Goal: Complete application form: Complete application form

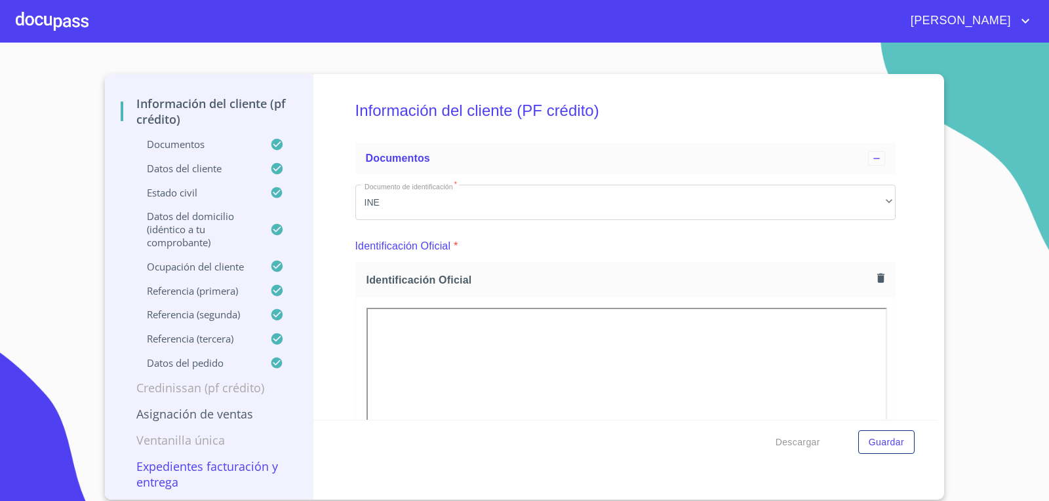
click at [57, 22] on div at bounding box center [52, 21] width 73 height 42
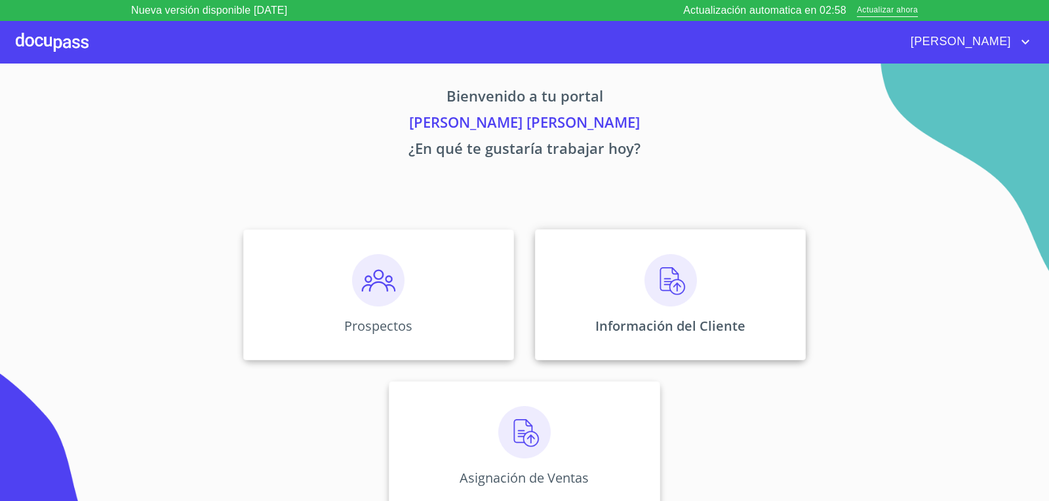
scroll to position [5, 0]
click at [636, 284] on div "Información del Cliente" at bounding box center [670, 294] width 271 height 131
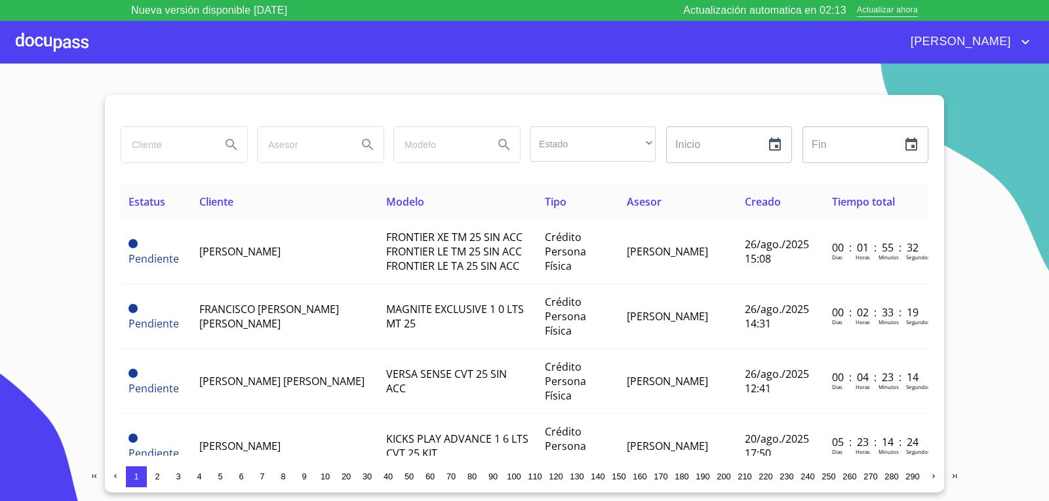
drag, startPoint x: 81, startPoint y: 40, endPoint x: 81, endPoint y: 50, distance: 10.5
click at [81, 50] on div at bounding box center [52, 42] width 73 height 42
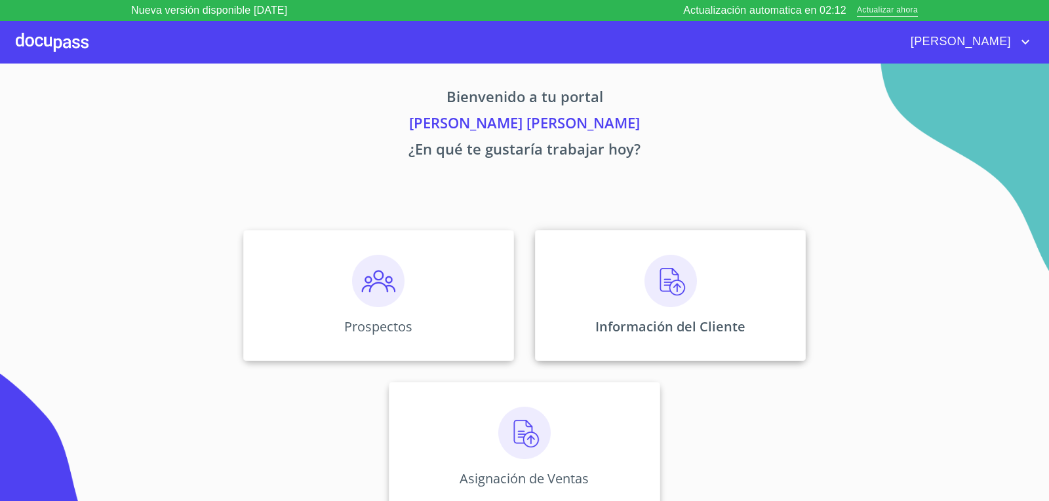
scroll to position [5, 0]
click at [416, 343] on div "Prospectos" at bounding box center [378, 294] width 271 height 131
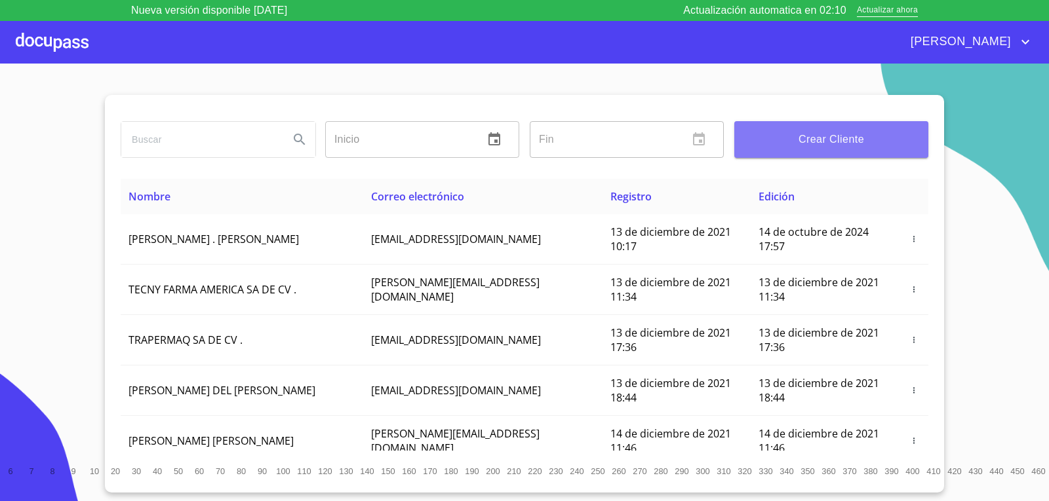
click at [827, 157] on button "Crear Cliente" at bounding box center [831, 139] width 194 height 37
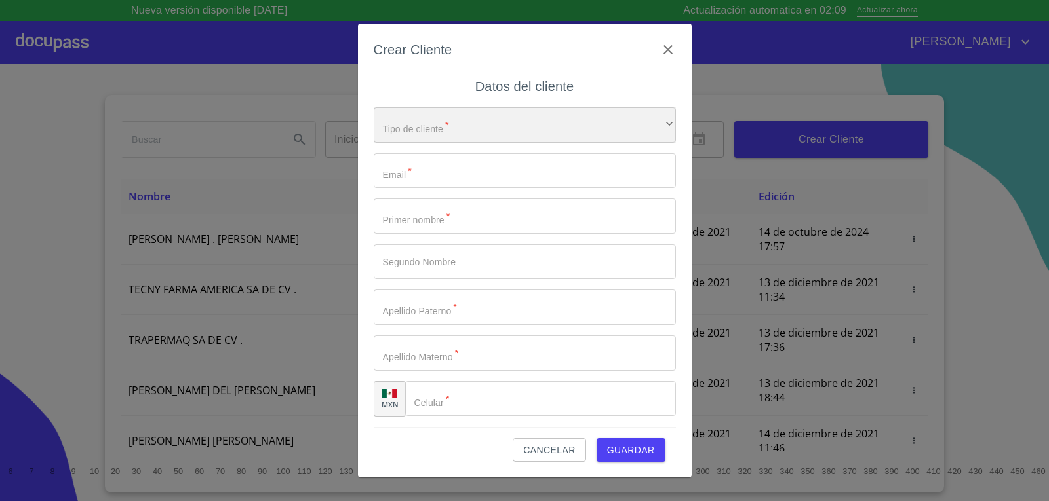
click at [569, 130] on div "​" at bounding box center [525, 124] width 302 height 35
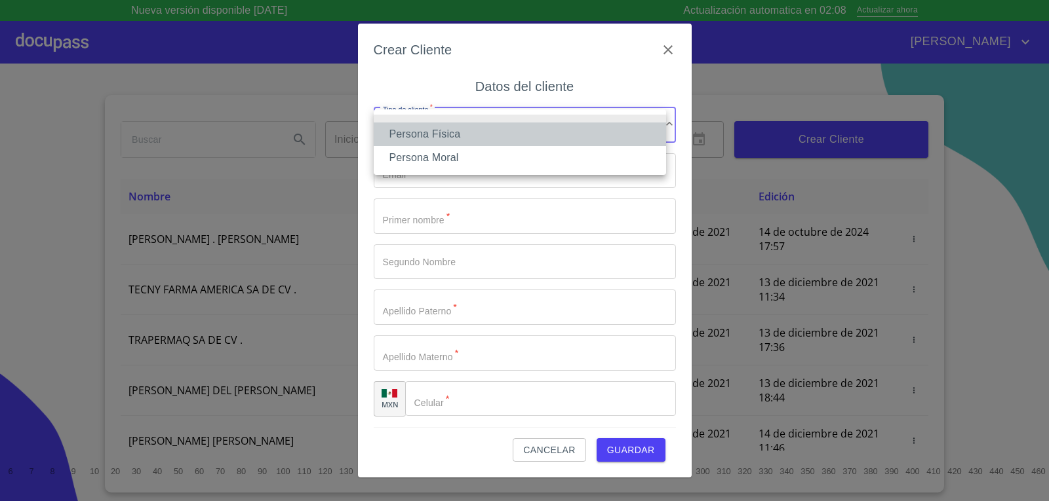
click at [499, 130] on li "Persona Física" at bounding box center [520, 135] width 292 height 24
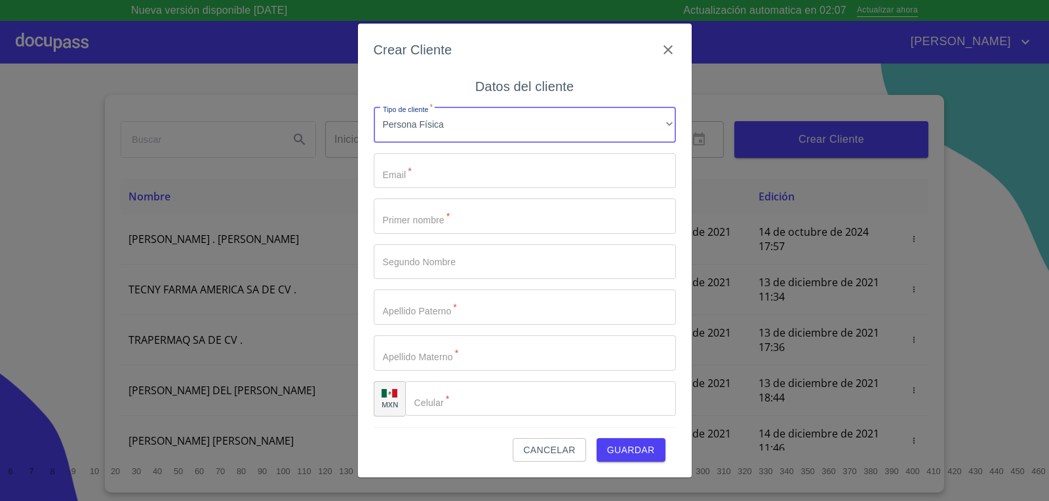
click at [498, 163] on input "Tipo de cliente   *" at bounding box center [525, 170] width 302 height 35
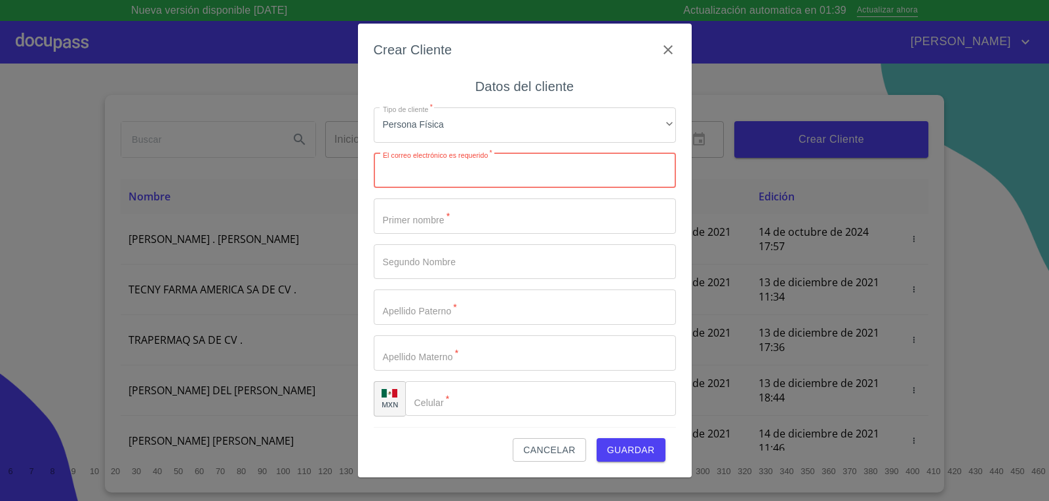
paste input "[EMAIL_ADDRESS][DOMAIN_NAME]"
type input "[EMAIL_ADDRESS][DOMAIN_NAME]"
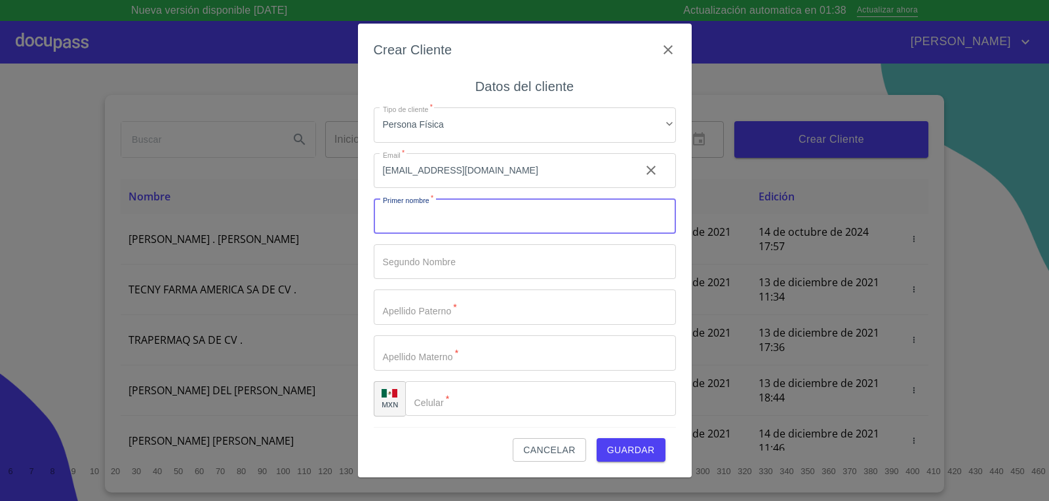
click at [447, 223] on input "Tipo de cliente   *" at bounding box center [525, 216] width 302 height 35
type input "l"
type input "LIZETH"
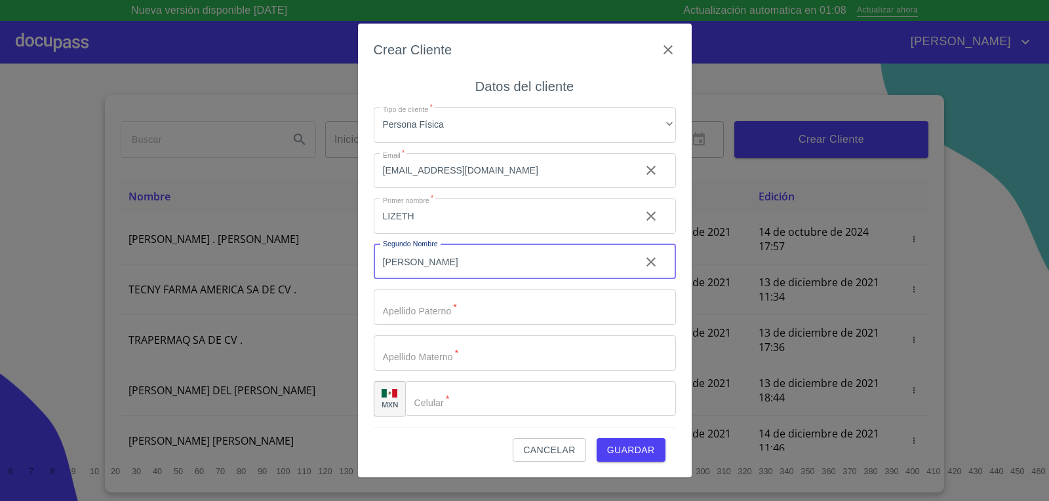
type input "[PERSON_NAME]"
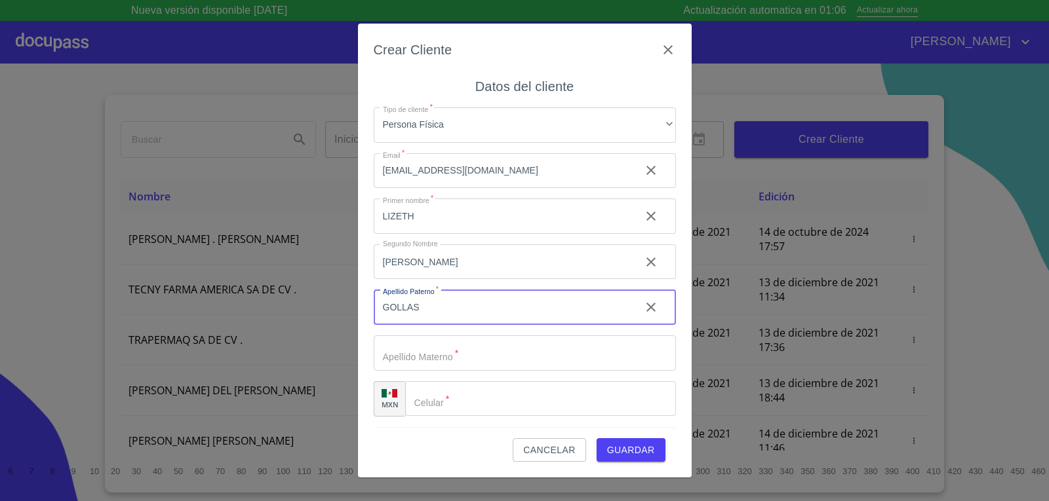
type input "GOLLAS"
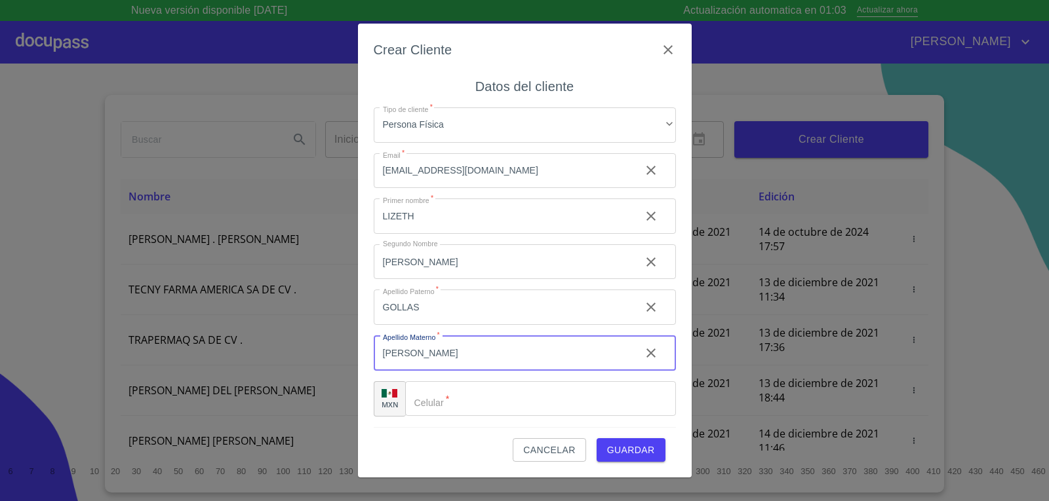
type input "[PERSON_NAME]"
click at [474, 401] on input "Tipo de cliente   *" at bounding box center [540, 398] width 271 height 35
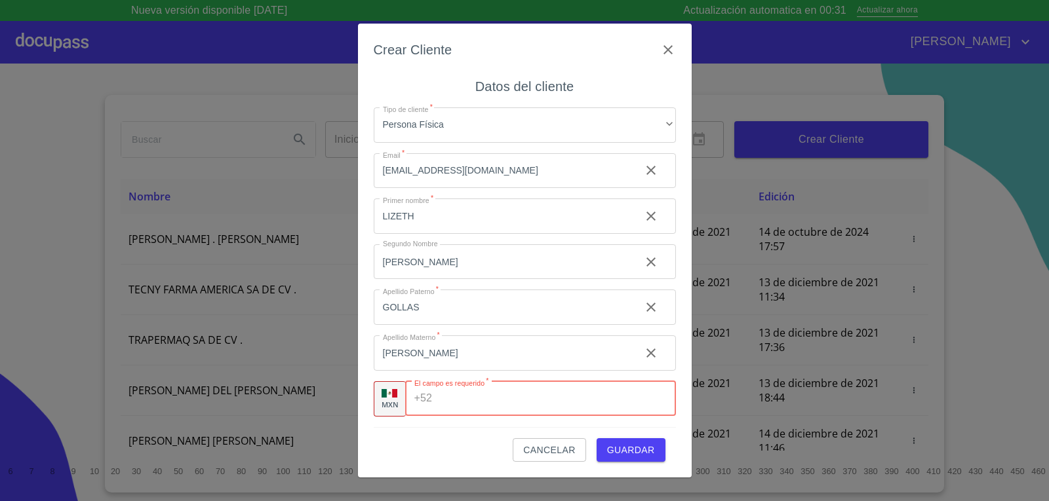
paste input "[PHONE_NUMBER]"
click at [611, 456] on span "Guardar" at bounding box center [631, 450] width 48 height 16
click at [478, 404] on input "[PHONE_NUMBER]" at bounding box center [535, 398] width 197 height 35
type input "[PHONE_NUMBER]"
drag, startPoint x: 431, startPoint y: 400, endPoint x: 435, endPoint y: 406, distance: 7.1
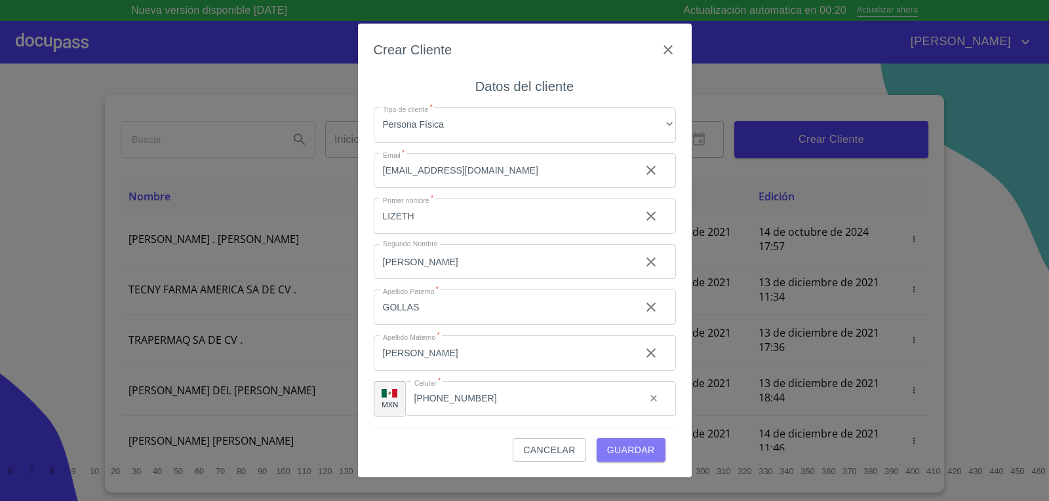
click at [609, 457] on span "Guardar" at bounding box center [631, 450] width 48 height 16
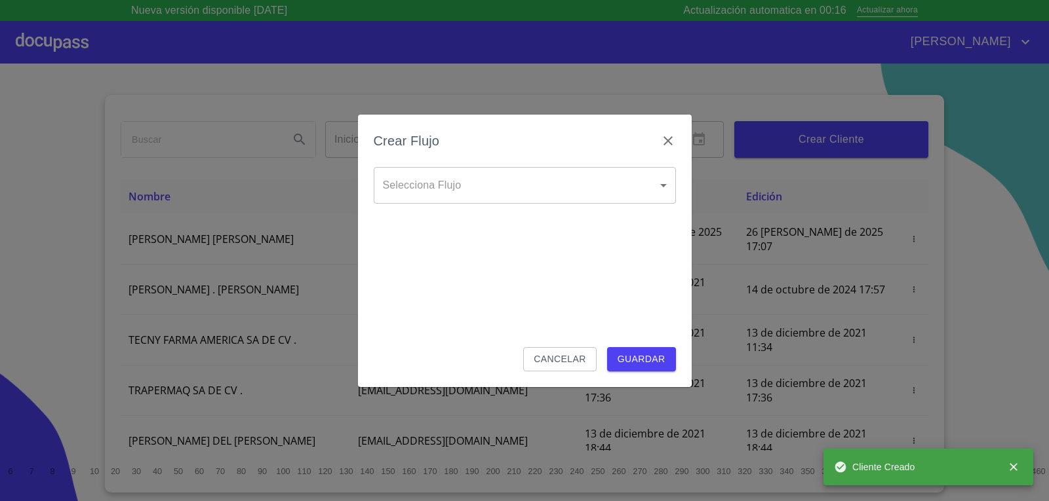
click at [602, 189] on body "Nueva versión disponible [DATE] Actualización automatica en 00:16 Actualizar ah…" at bounding box center [524, 250] width 1049 height 501
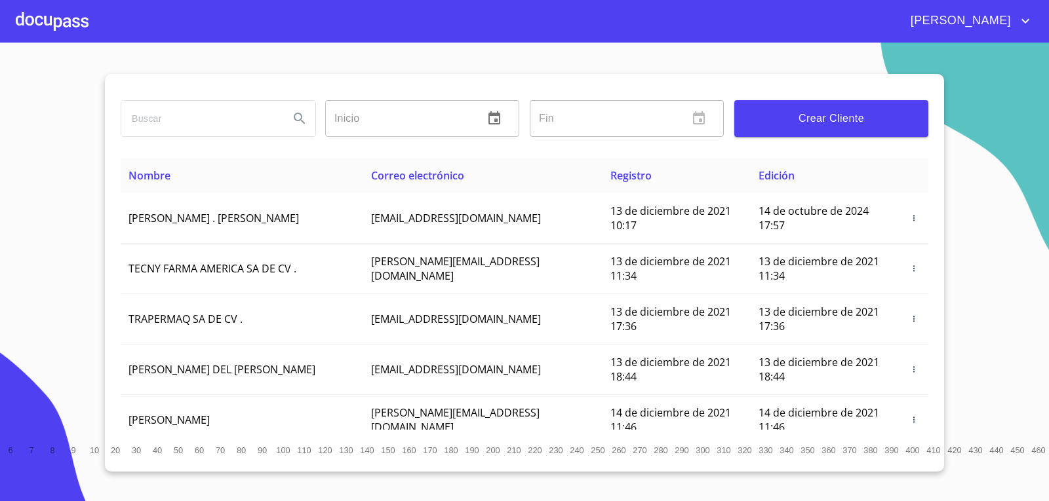
click at [166, 120] on input "search" at bounding box center [199, 118] width 157 height 35
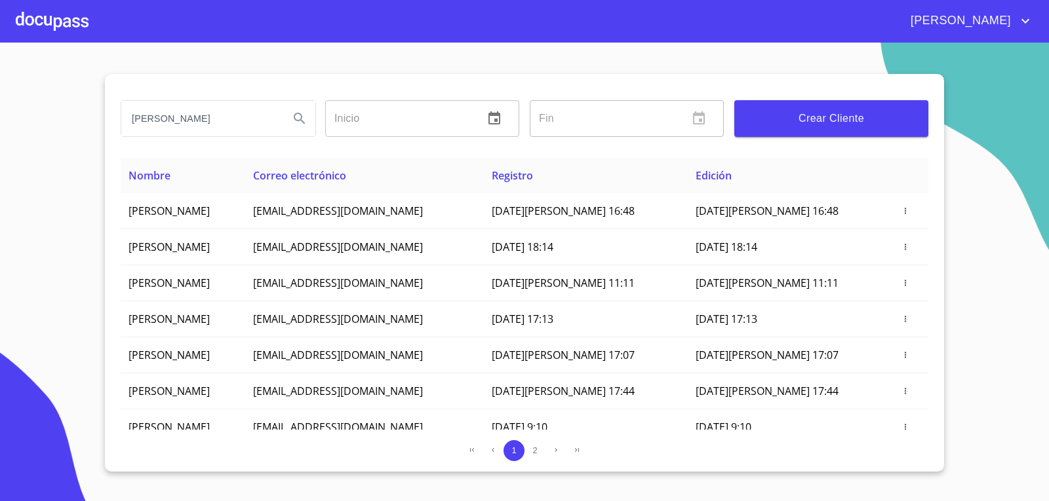
type input "[PERSON_NAME]"
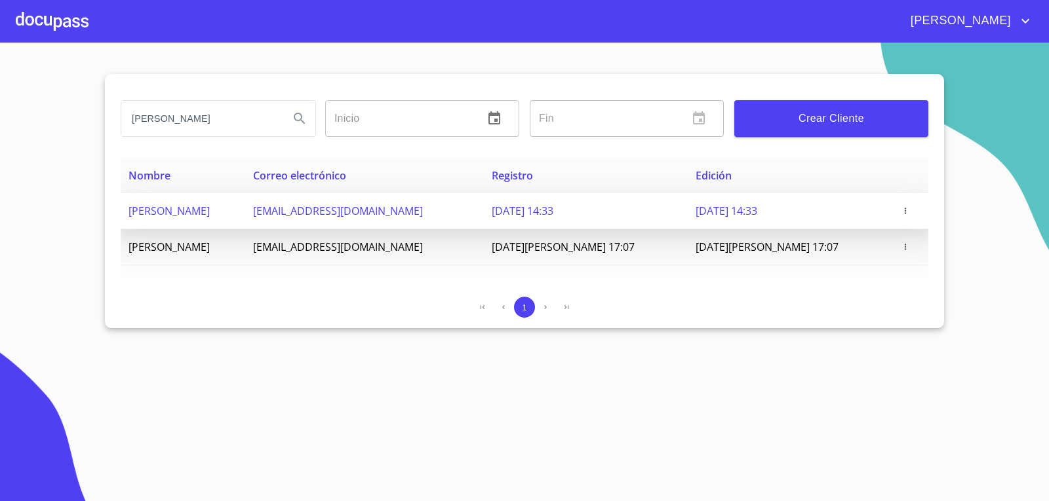
drag, startPoint x: 494, startPoint y: 206, endPoint x: 495, endPoint y: 220, distance: 14.6
click at [423, 217] on span "[EMAIL_ADDRESS][DOMAIN_NAME]" at bounding box center [338, 211] width 170 height 14
click at [484, 222] on td "[EMAIL_ADDRESS][DOMAIN_NAME]" at bounding box center [364, 211] width 239 height 36
click at [210, 206] on span "LIZETH CECILIA GOLLA GONZALEZ" at bounding box center [168, 211] width 81 height 14
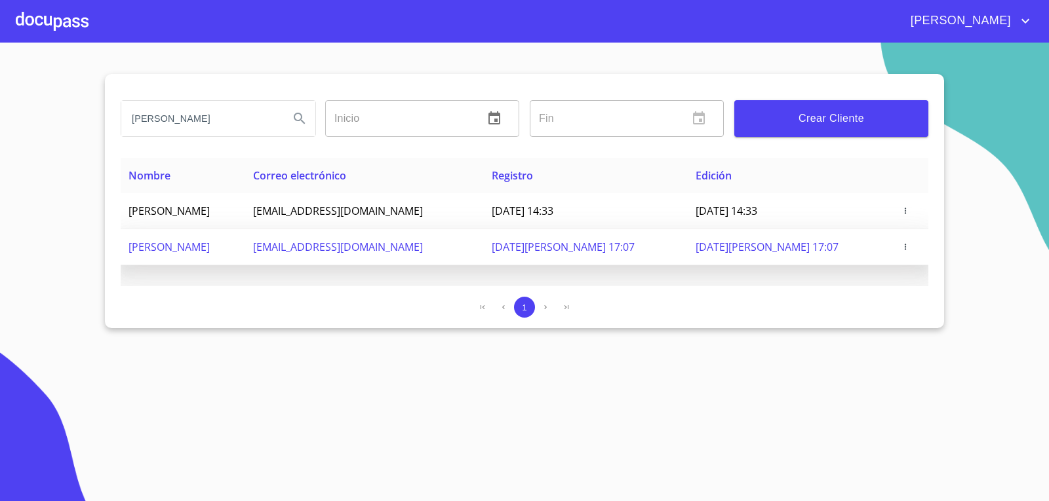
click at [688, 242] on td "26 [PERSON_NAME] de 2025 17:07" at bounding box center [586, 247] width 204 height 36
click at [688, 240] on td "26 [PERSON_NAME] de 2025 17:07" at bounding box center [586, 247] width 204 height 36
click at [353, 241] on span "[EMAIL_ADDRESS][DOMAIN_NAME]" at bounding box center [338, 247] width 170 height 14
click at [245, 239] on td "[PERSON_NAME] [PERSON_NAME]" at bounding box center [183, 247] width 125 height 36
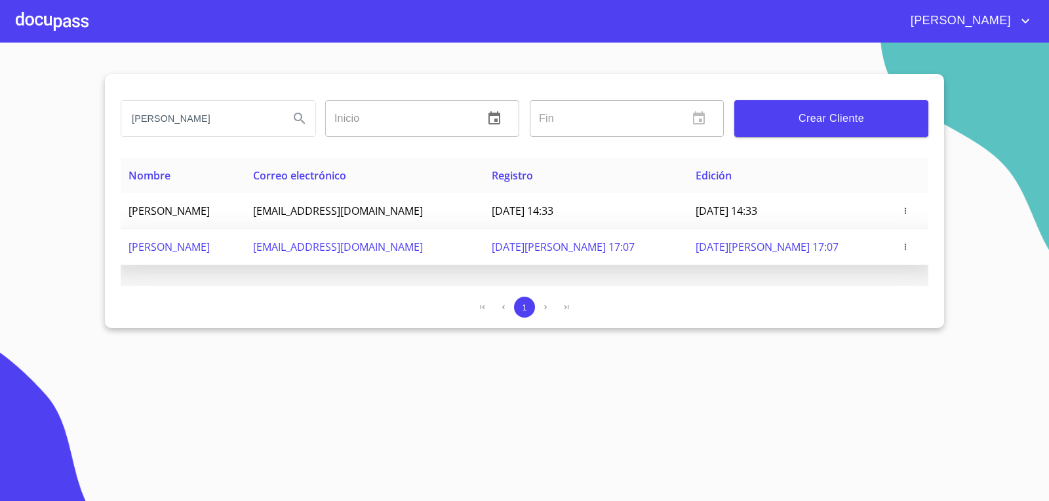
click at [245, 239] on td "[PERSON_NAME] [PERSON_NAME]" at bounding box center [183, 247] width 125 height 36
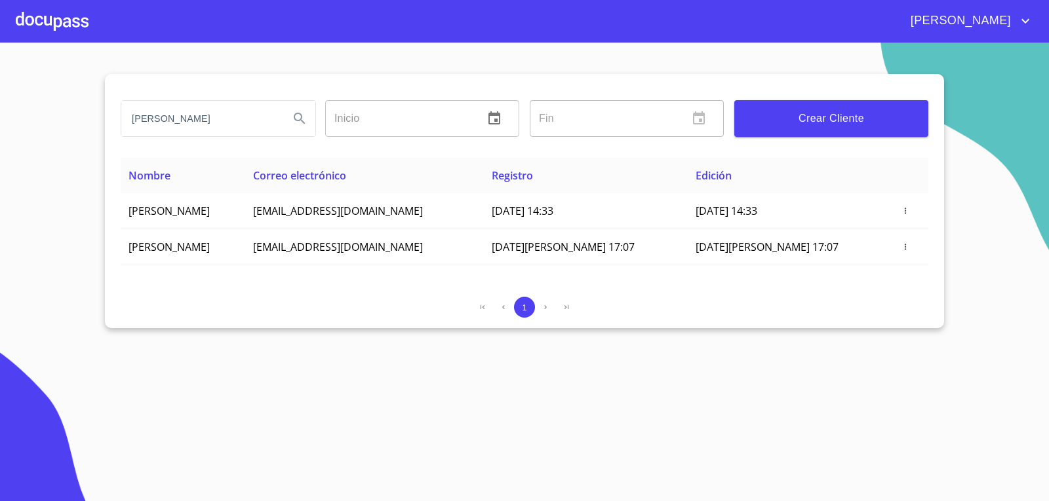
click at [68, 27] on div at bounding box center [52, 21] width 73 height 42
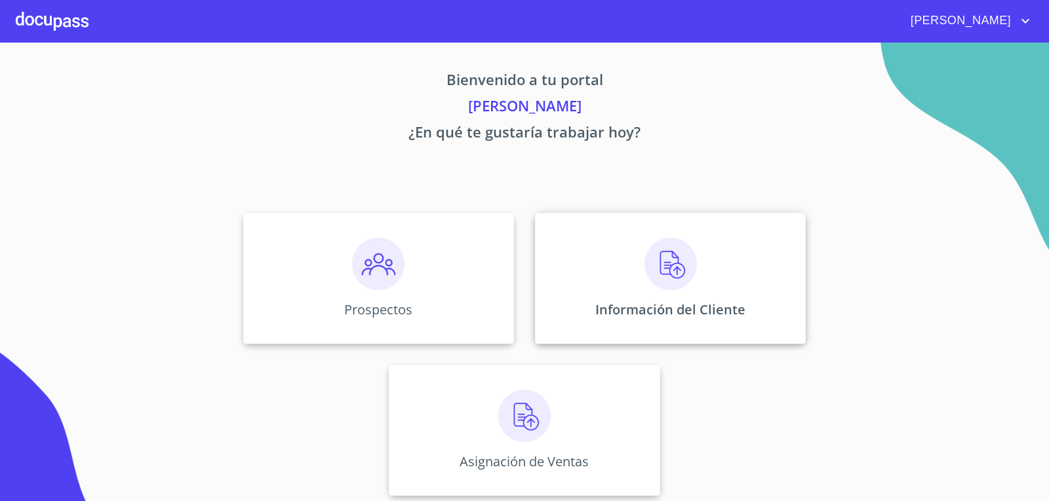
click at [693, 286] on div "Información del Cliente" at bounding box center [670, 278] width 271 height 131
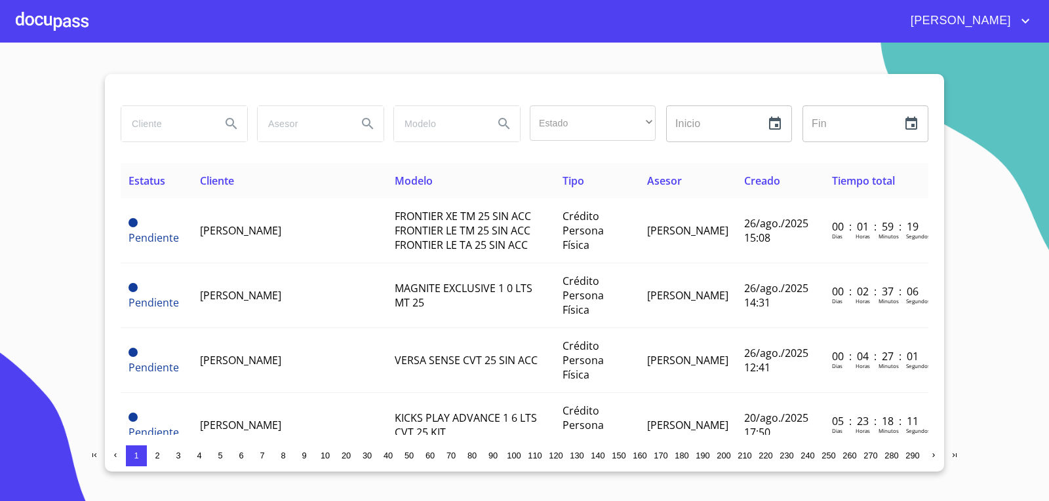
click at [197, 126] on input "search" at bounding box center [165, 123] width 89 height 35
type input "LIZETH CECILIA"
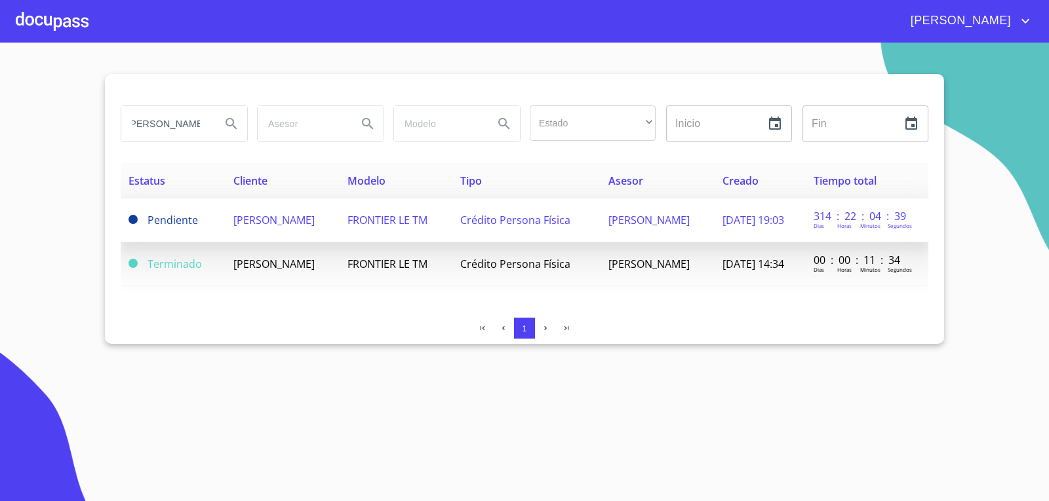
click at [544, 233] on td "Crédito Persona Física" at bounding box center [526, 221] width 148 height 44
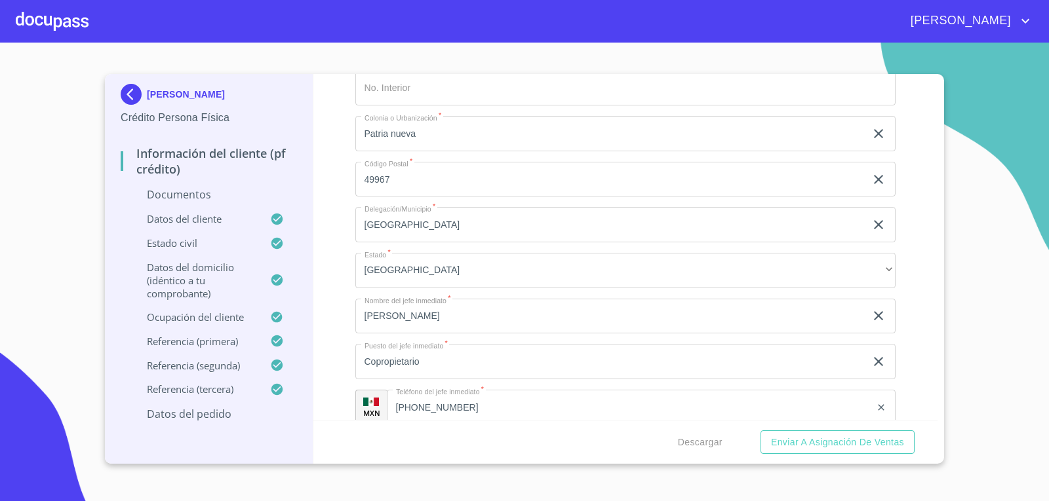
scroll to position [4981, 0]
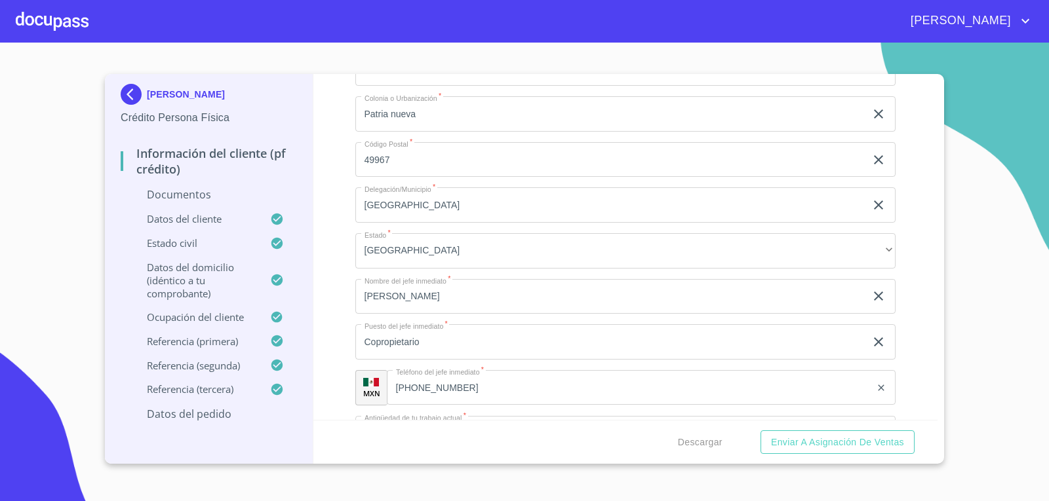
click at [142, 93] on img at bounding box center [134, 94] width 26 height 21
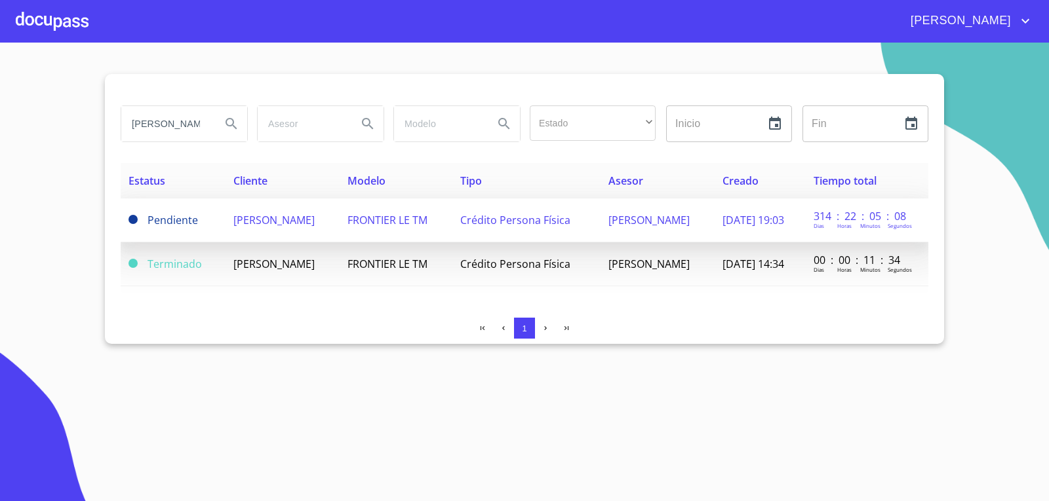
click at [784, 217] on span "15/oct./2024 19:03" at bounding box center [753, 220] width 62 height 14
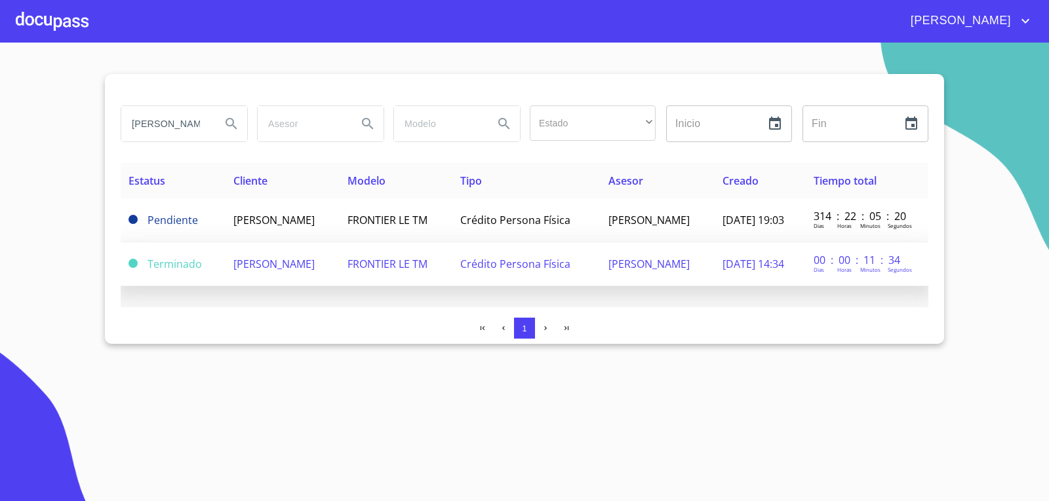
click at [339, 262] on td "LIZETH CECILIA GOLLA GONZALEZ" at bounding box center [282, 264] width 114 height 44
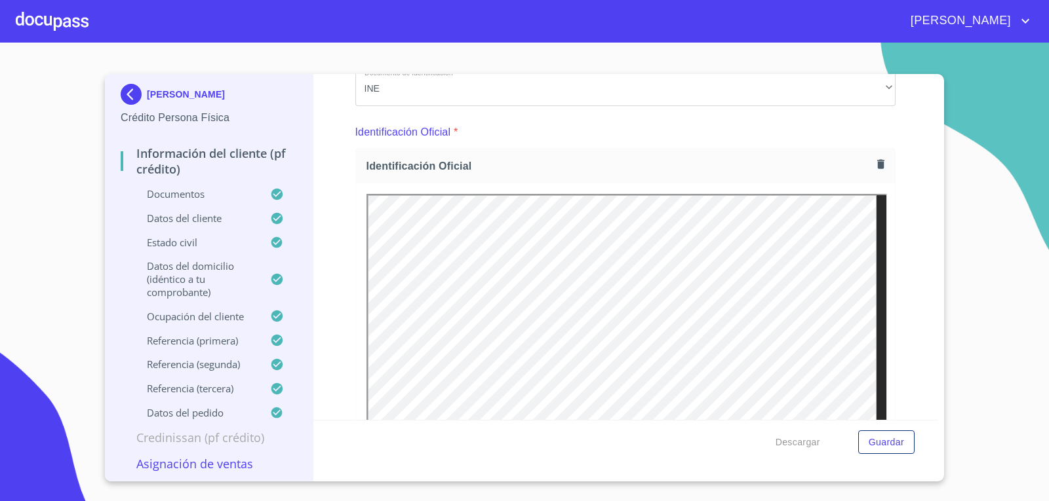
scroll to position [66, 0]
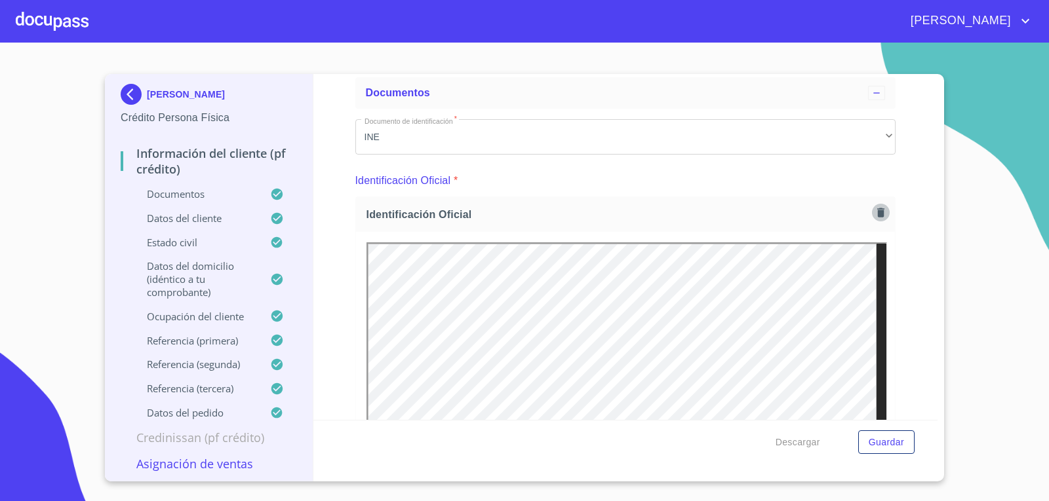
click at [872, 205] on button "button" at bounding box center [881, 213] width 18 height 18
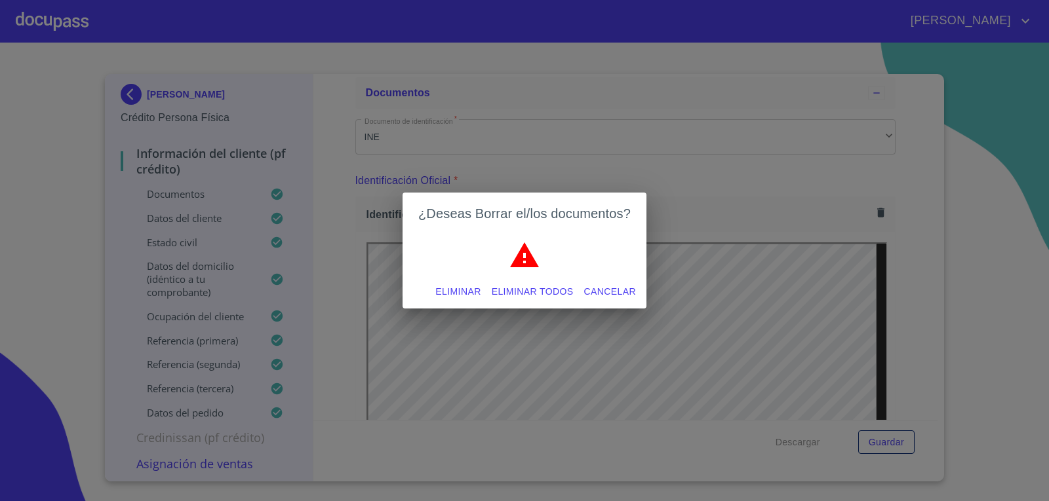
click at [506, 292] on span "Eliminar todos" at bounding box center [533, 292] width 82 height 16
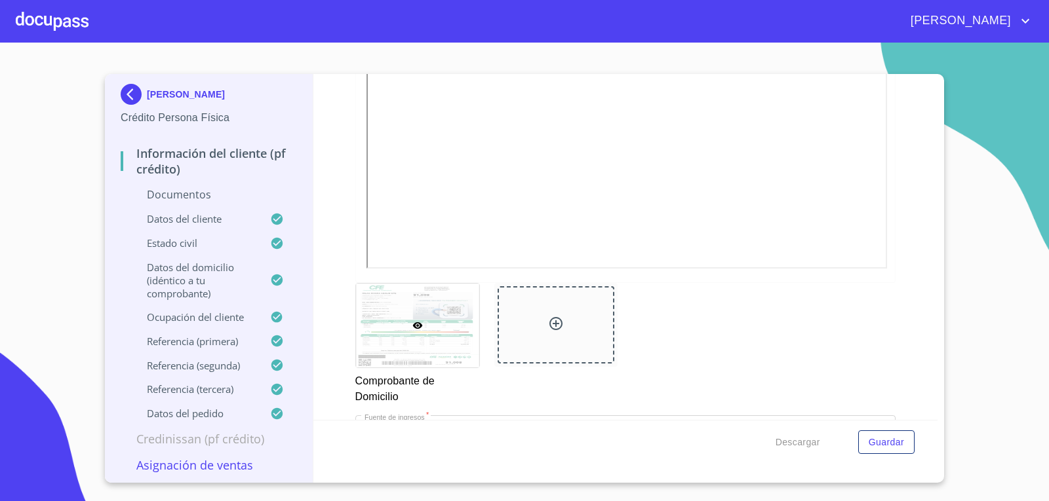
scroll to position [328, 0]
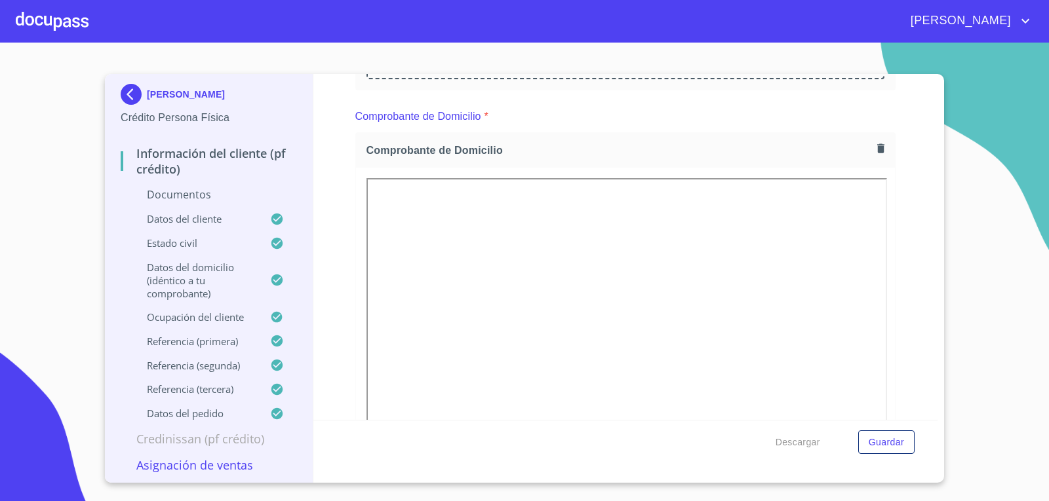
click at [124, 94] on img at bounding box center [134, 94] width 26 height 21
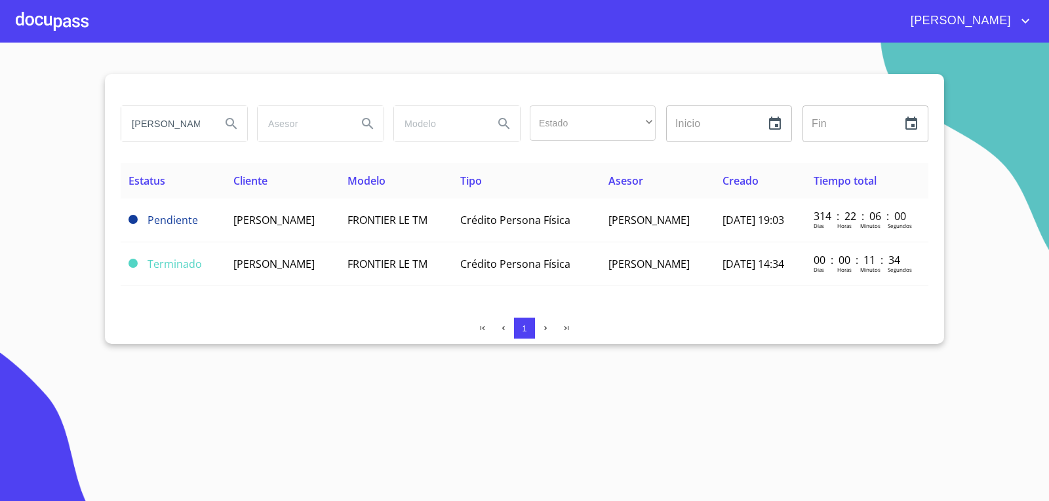
click at [76, 17] on div at bounding box center [52, 21] width 73 height 42
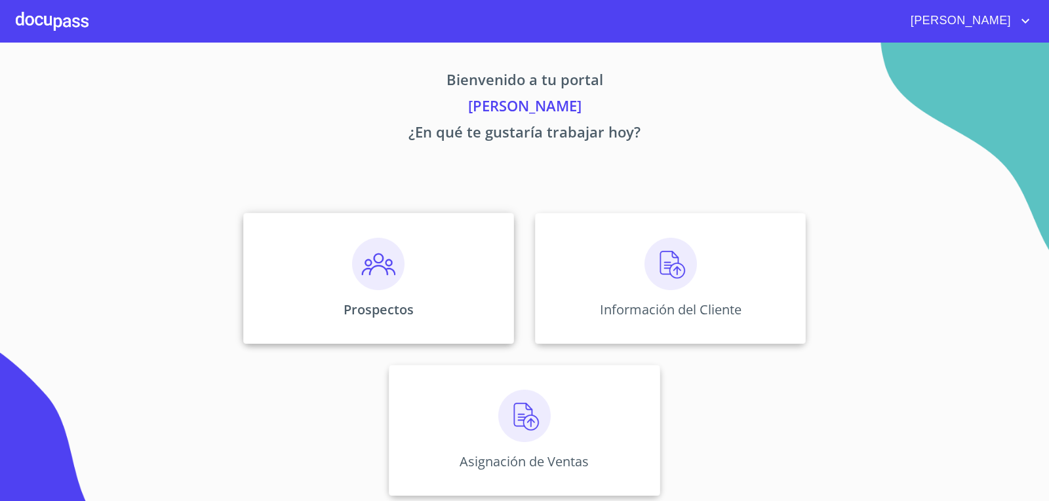
click at [418, 283] on div "Prospectos" at bounding box center [378, 278] width 271 height 131
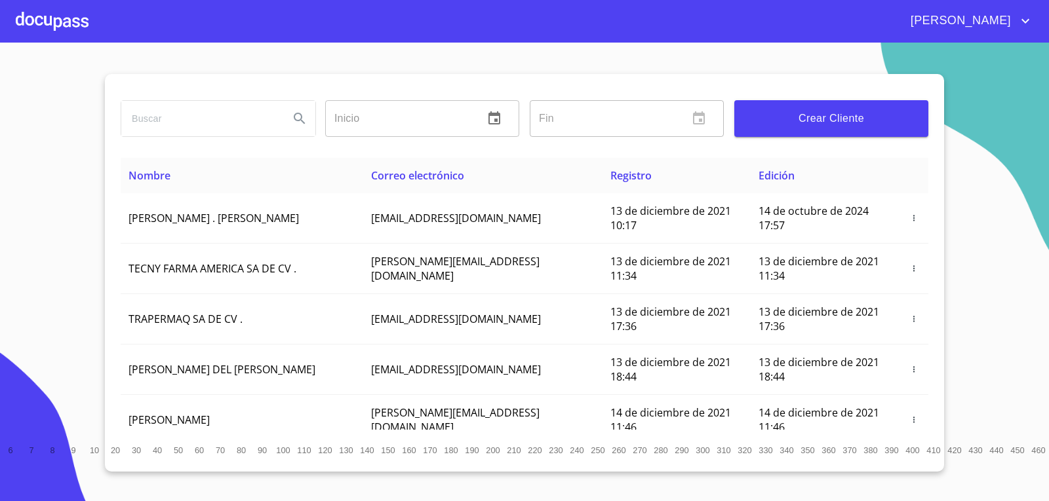
click at [838, 119] on span "Crear Cliente" at bounding box center [831, 118] width 173 height 18
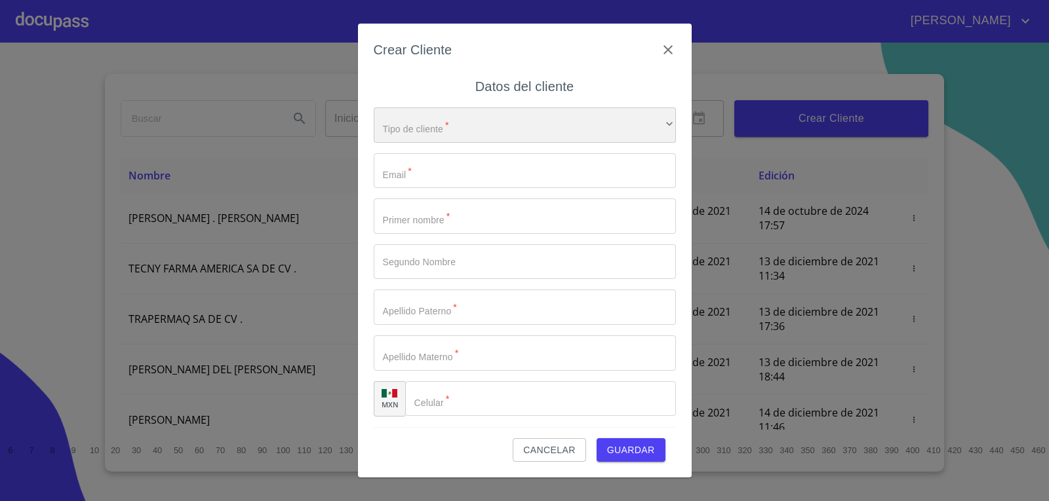
click at [557, 137] on div "​" at bounding box center [525, 124] width 302 height 35
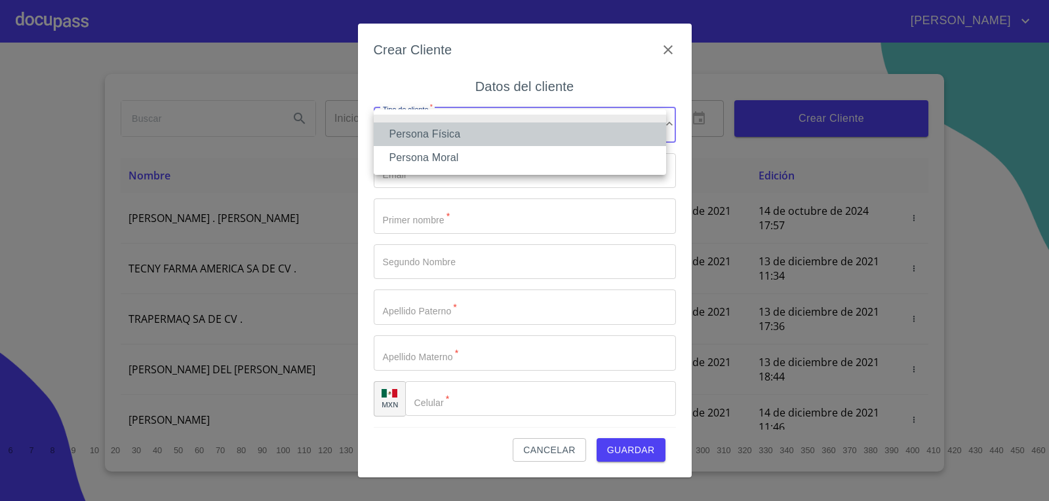
click at [551, 129] on li "Persona Física" at bounding box center [520, 135] width 292 height 24
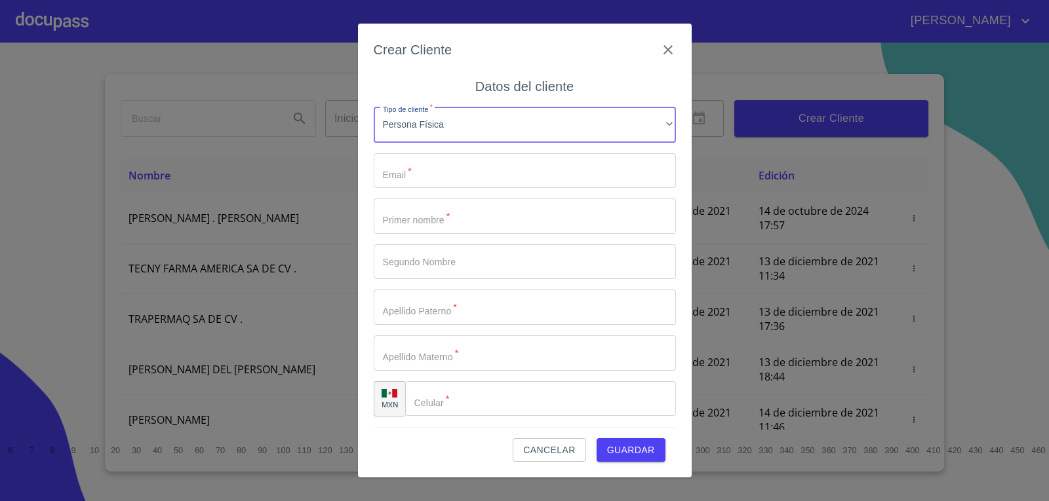
click at [538, 163] on input "Tipo de cliente   *" at bounding box center [525, 170] width 302 height 35
type input "L"
paste input "33 1486 8135"
type input "3"
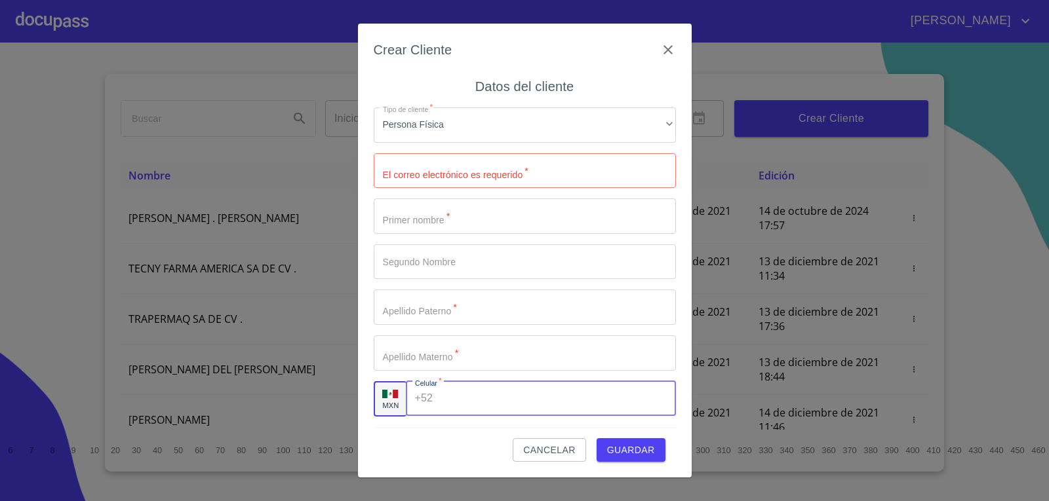
click at [416, 410] on div "+52 ​" at bounding box center [541, 398] width 270 height 35
paste input "[PHONE_NUMBER]"
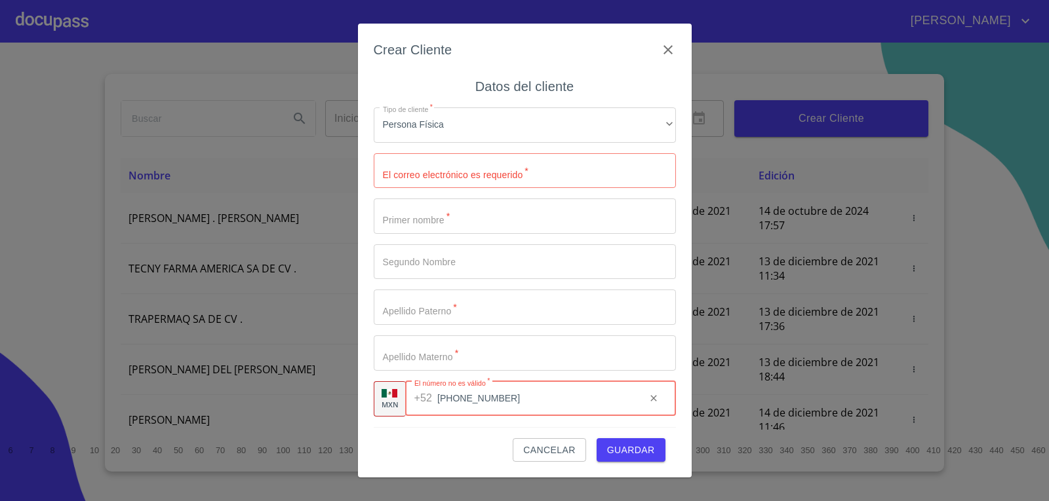
click at [457, 403] on input "[PHONE_NUMBER]" at bounding box center [535, 398] width 197 height 35
type input "[PHONE_NUMBER]"
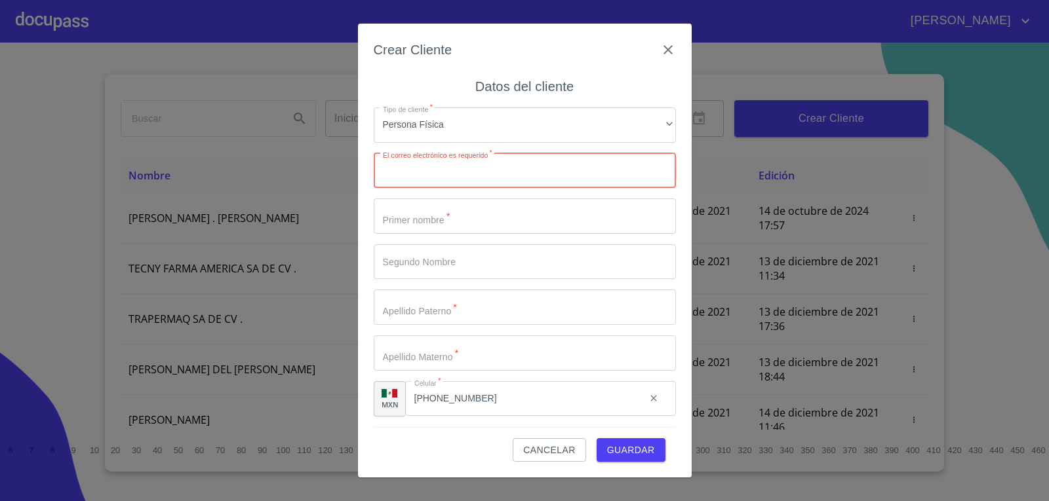
drag, startPoint x: 464, startPoint y: 173, endPoint x: 479, endPoint y: 151, distance: 26.9
click at [479, 151] on div "Tipo de cliente   * Persona Física ​ El correo electrónico es requerido   * ​ P…" at bounding box center [525, 262] width 302 height 330
paste input "[EMAIL_ADDRESS][DOMAIN_NAME]"
type input "[EMAIL_ADDRESS][DOMAIN_NAME]"
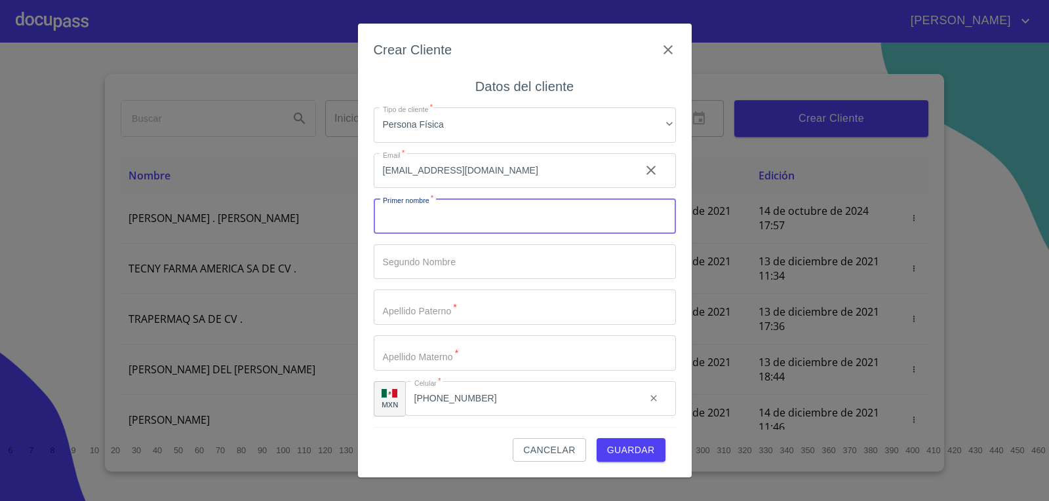
click at [568, 222] on input "Tipo de cliente   *" at bounding box center [525, 216] width 302 height 35
type input "LIZETH CECILIA"
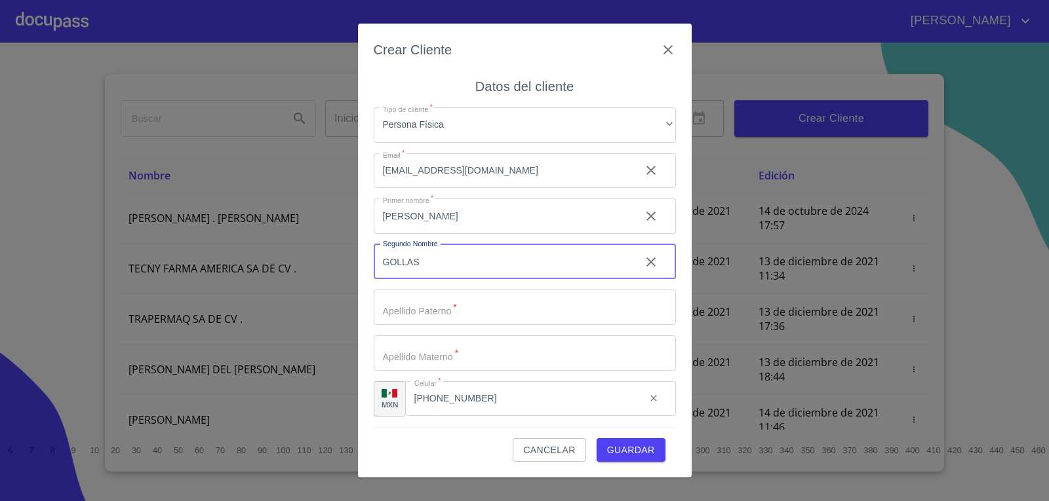
type input "GOLLAS"
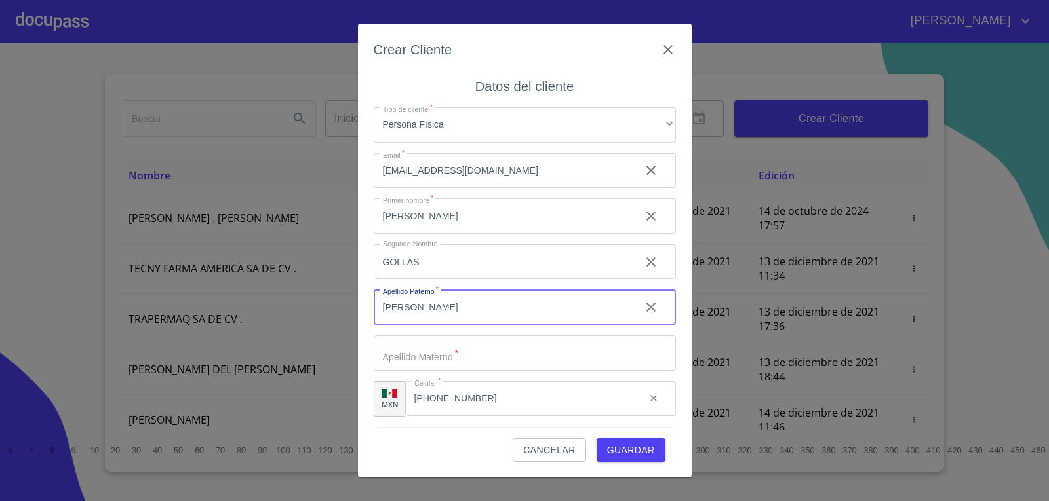
type input "[PERSON_NAME]"
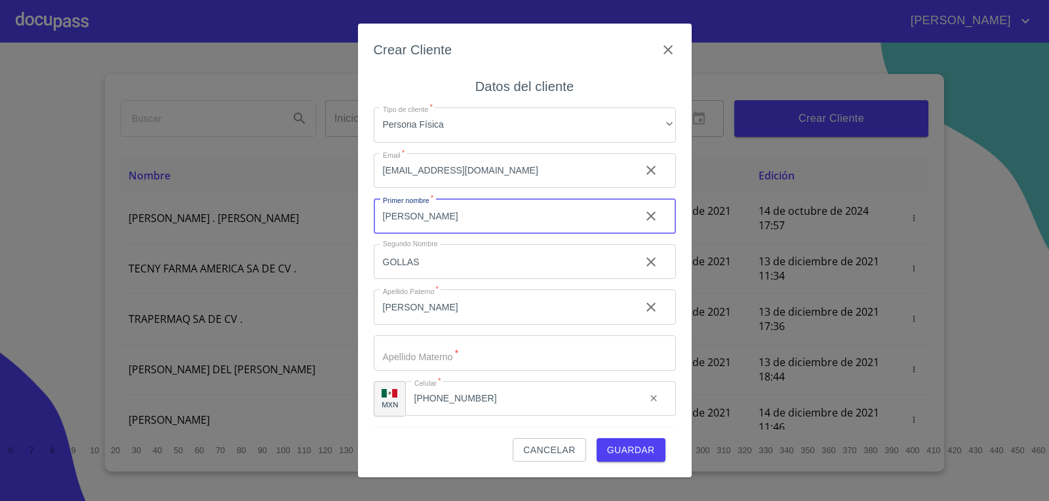
drag, startPoint x: 482, startPoint y: 224, endPoint x: 368, endPoint y: 233, distance: 114.4
click at [368, 233] on div "Crear Cliente Datos del cliente Tipo de cliente   * Persona Física ​ Email   * …" at bounding box center [525, 251] width 334 height 454
type input "LIZETH"
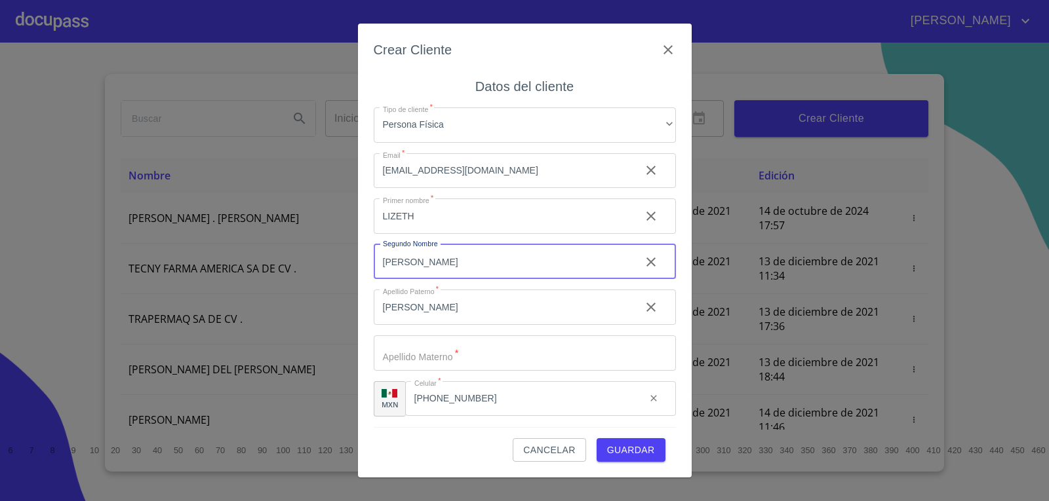
type input "[PERSON_NAME]"
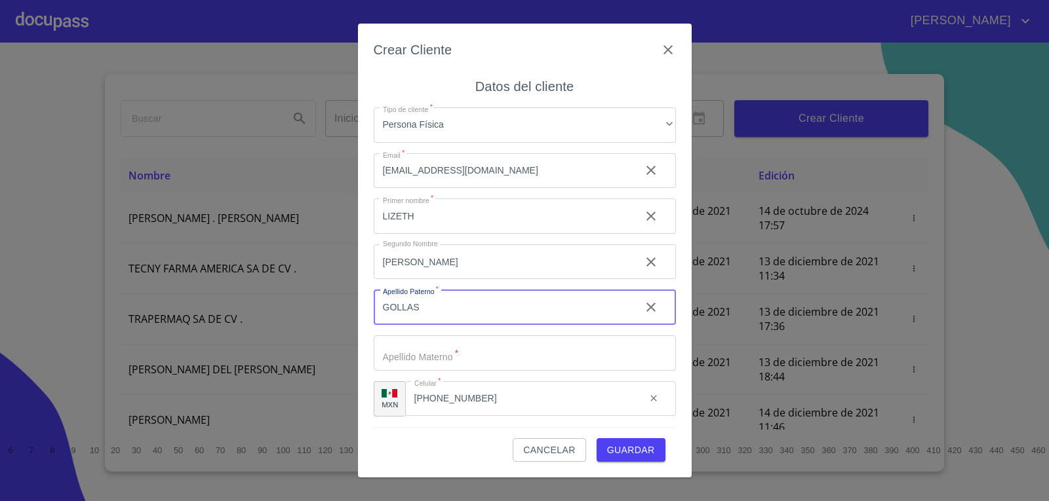
type input "GOLLAS"
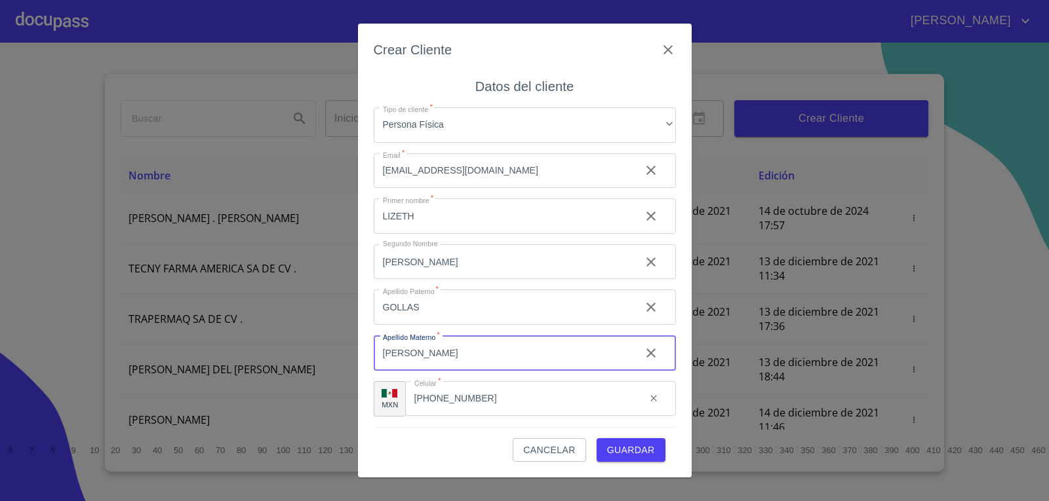
type input "[PERSON_NAME]"
click at [620, 456] on span "Guardar" at bounding box center [631, 450] width 48 height 16
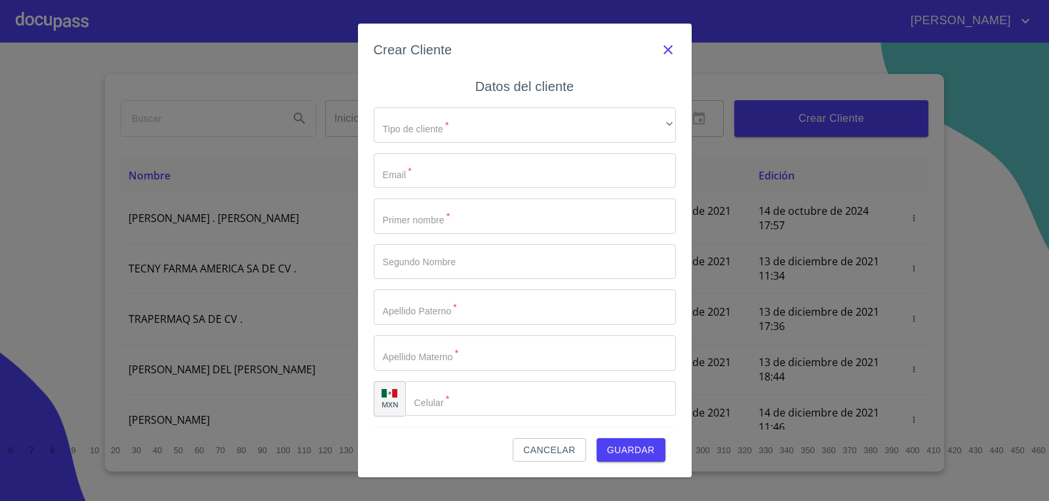
click at [672, 47] on icon "button" at bounding box center [668, 50] width 16 height 16
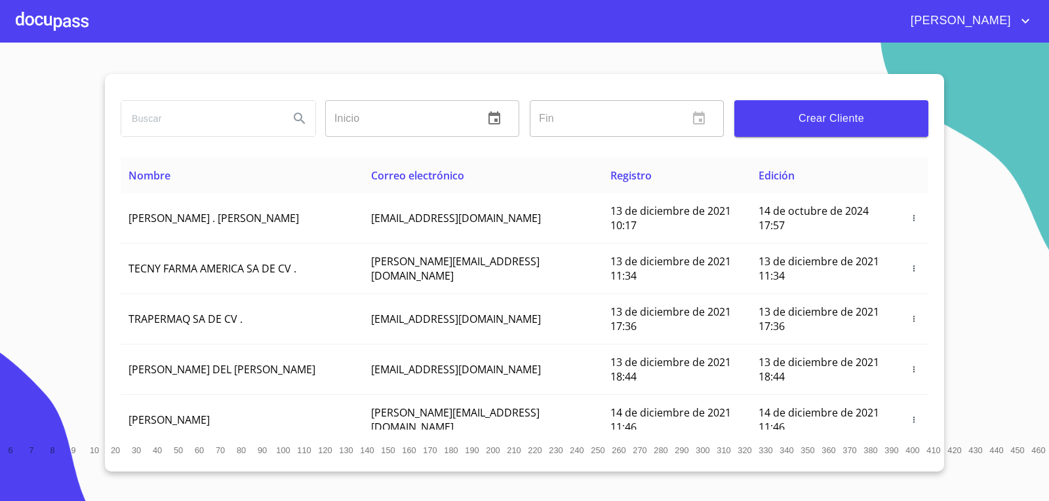
click at [899, 123] on span "Crear Cliente" at bounding box center [831, 118] width 173 height 18
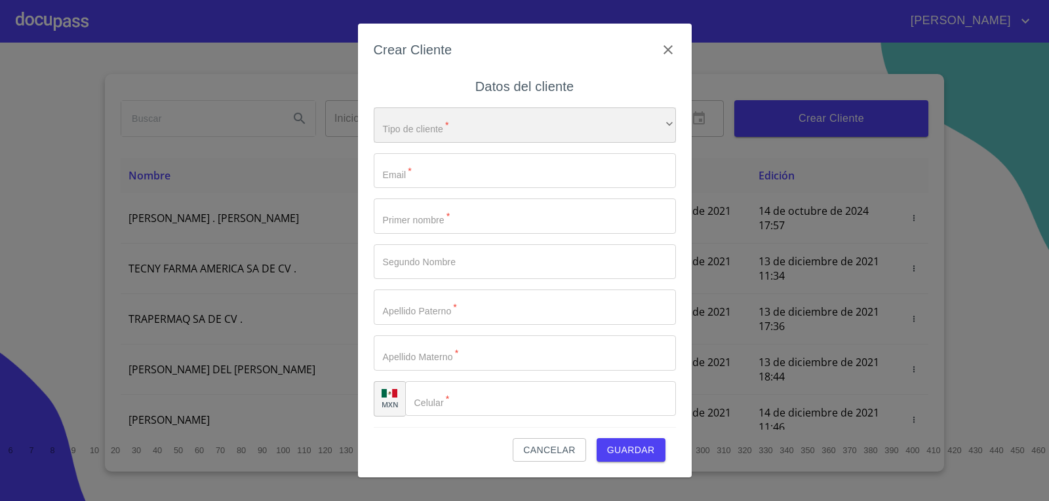
click at [554, 119] on div "​" at bounding box center [525, 124] width 302 height 35
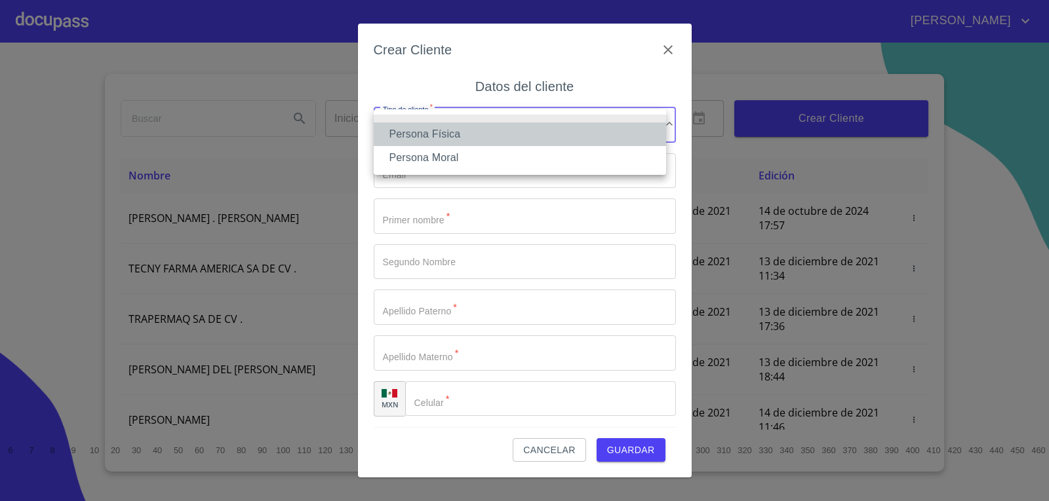
click at [545, 133] on li "Persona Física" at bounding box center [520, 135] width 292 height 24
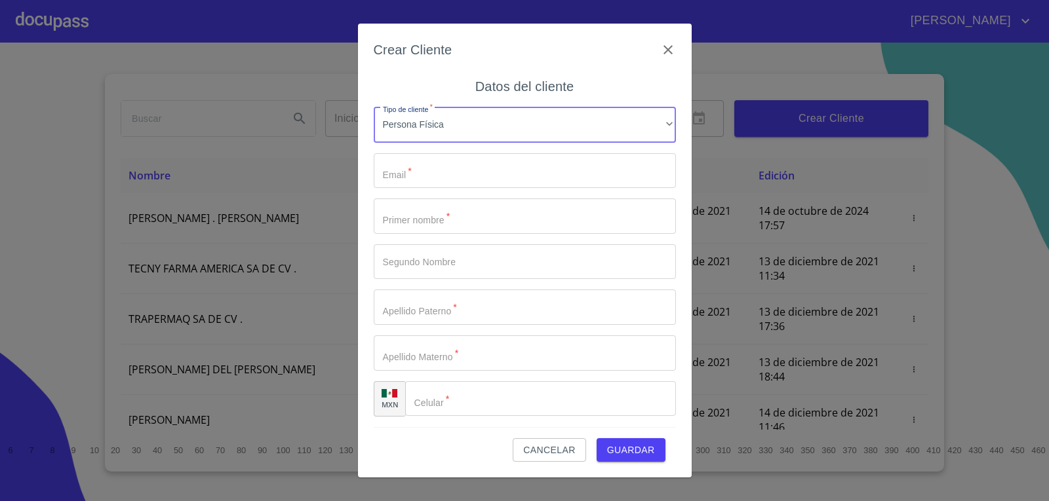
click at [534, 160] on input "Tipo de cliente   *" at bounding box center [525, 170] width 302 height 35
paste input "[EMAIL_ADDRESS][DOMAIN_NAME]"
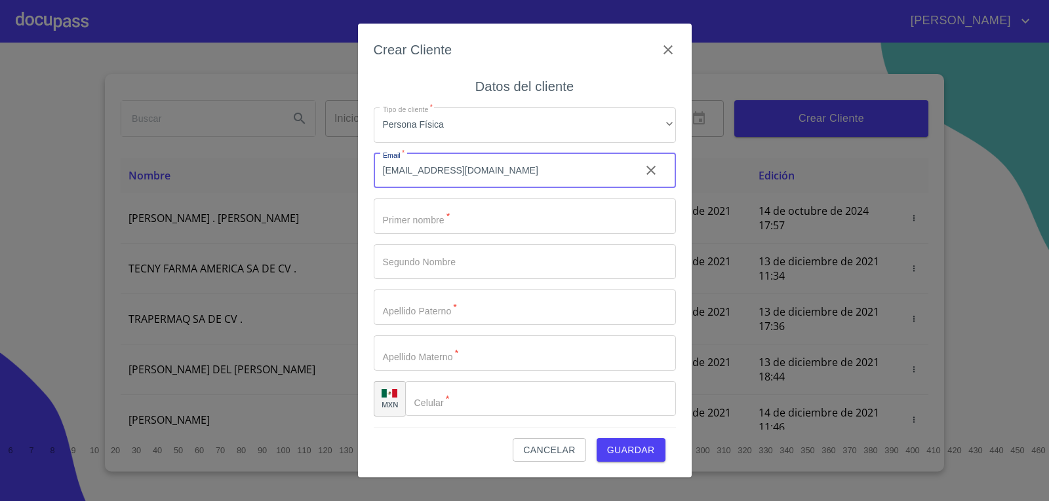
click at [454, 170] on input "[EMAIL_ADDRESS][DOMAIN_NAME]" at bounding box center [502, 170] width 256 height 35
type input "lizethceciliagollas1@hotmail.com"
click at [475, 227] on input "Tipo de cliente   *" at bounding box center [525, 216] width 302 height 35
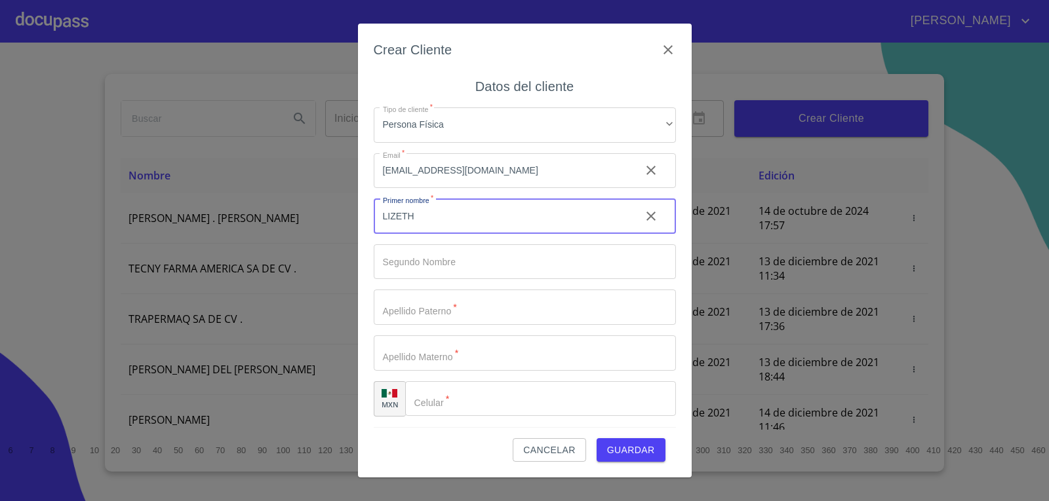
type input "LIZETH"
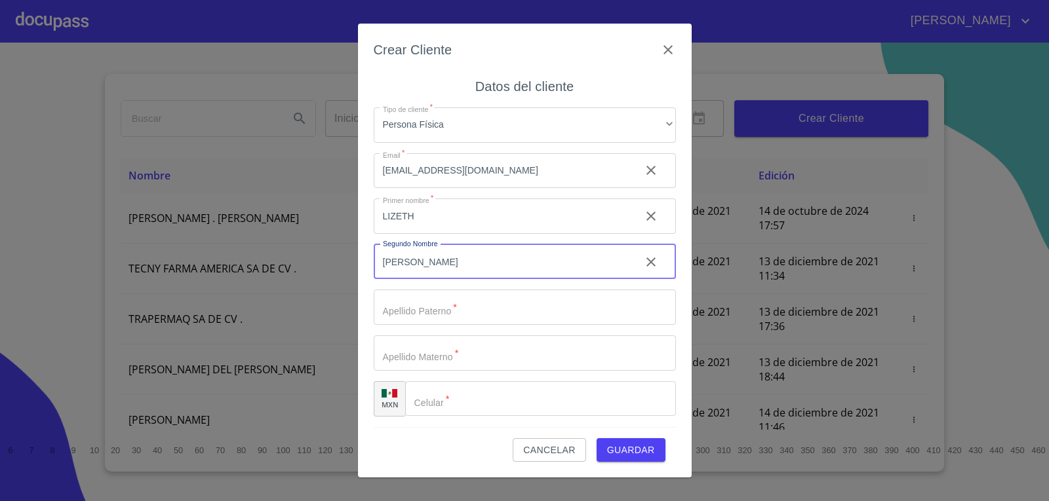
type input "[PERSON_NAME]"
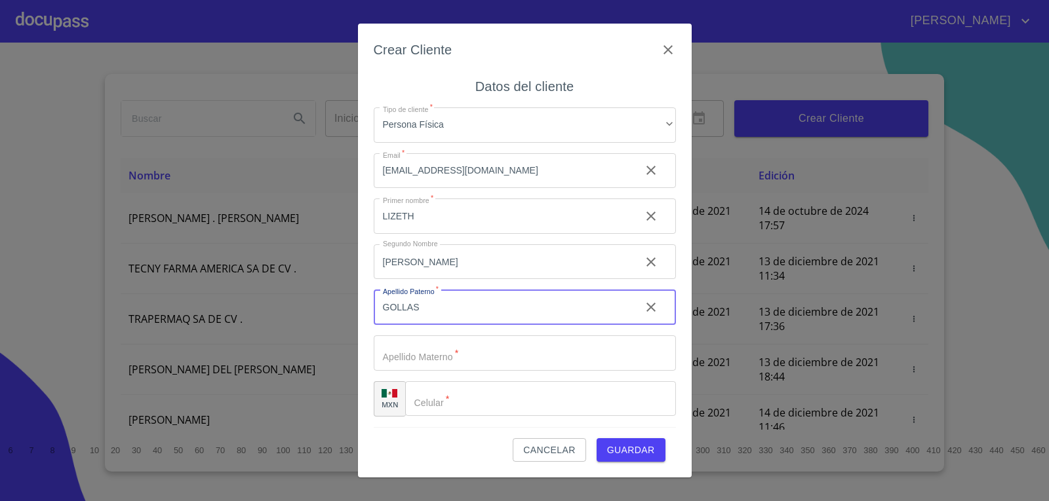
type input "GOLLAS"
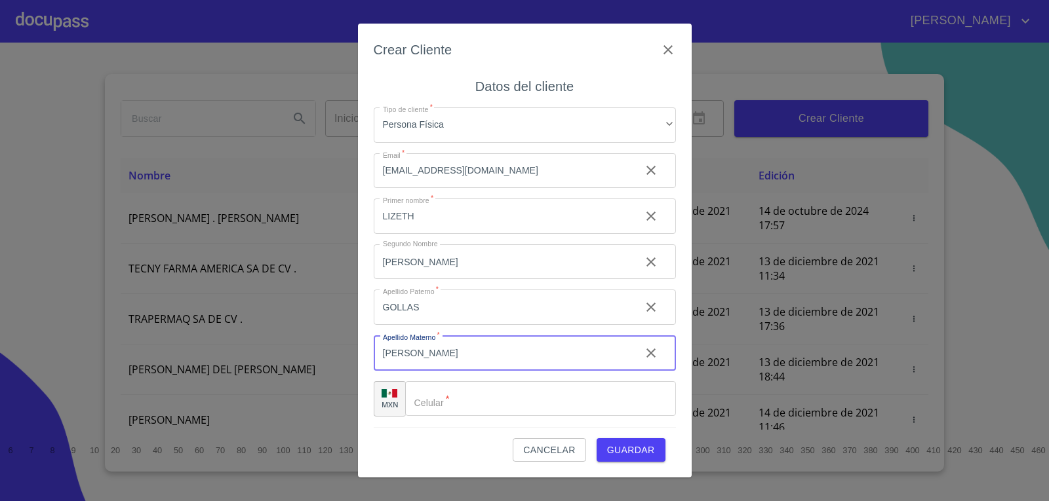
type input "[PERSON_NAME]"
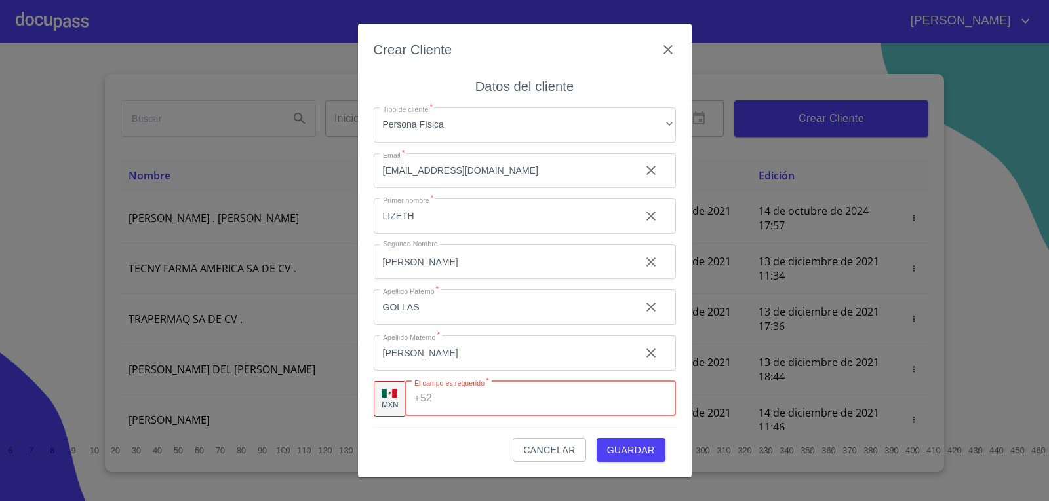
paste input "[PHONE_NUMBER]"
click at [477, 404] on input "[PHONE_NUMBER]" at bounding box center [535, 398] width 197 height 35
click at [480, 402] on input "[PHONE_NUMBER]" at bounding box center [535, 398] width 197 height 35
type input "[PHONE_NUMBER]"
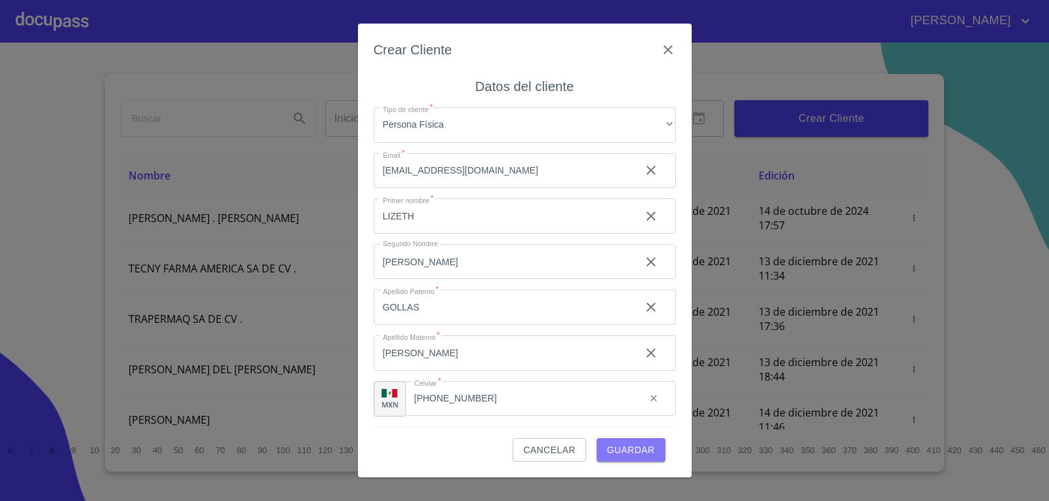
click at [632, 444] on span "Guardar" at bounding box center [631, 450] width 48 height 16
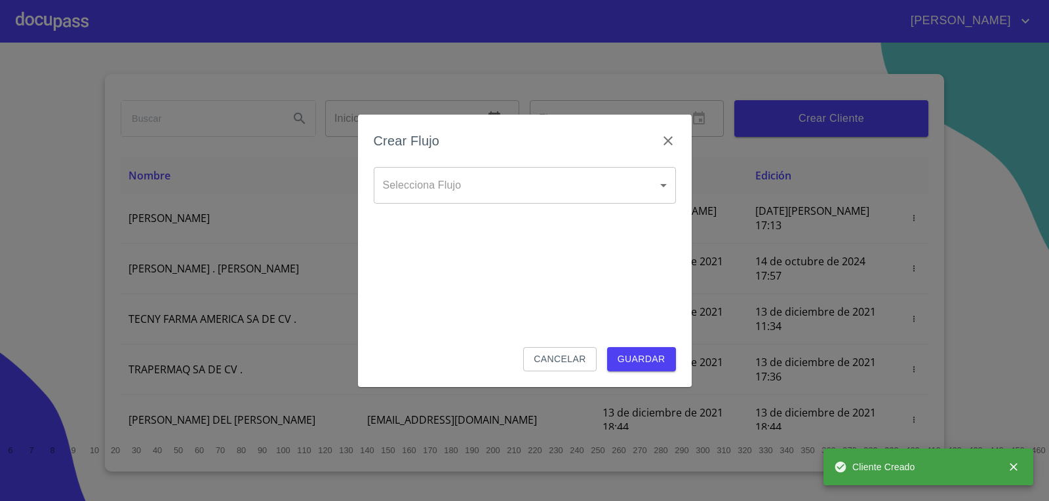
click at [544, 198] on body "LETICIA VIANEY Inicio ​ Fin ​ Crear Cliente Nombre Correo electrónico Registro …" at bounding box center [524, 250] width 1049 height 501
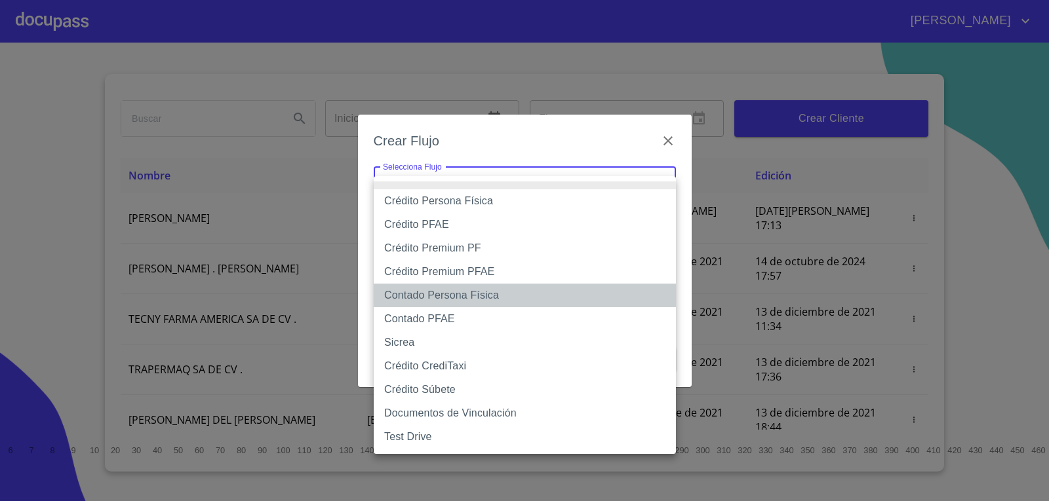
click at [478, 300] on li "Contado Persona Física" at bounding box center [525, 296] width 302 height 24
type input "61b10eea9b8c202ad57ac5da"
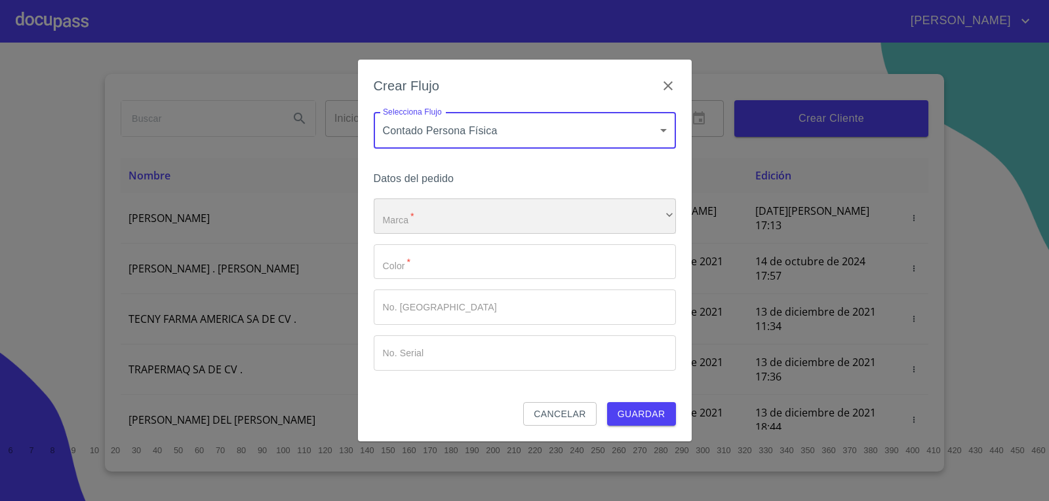
click at [504, 232] on div "​" at bounding box center [525, 216] width 302 height 35
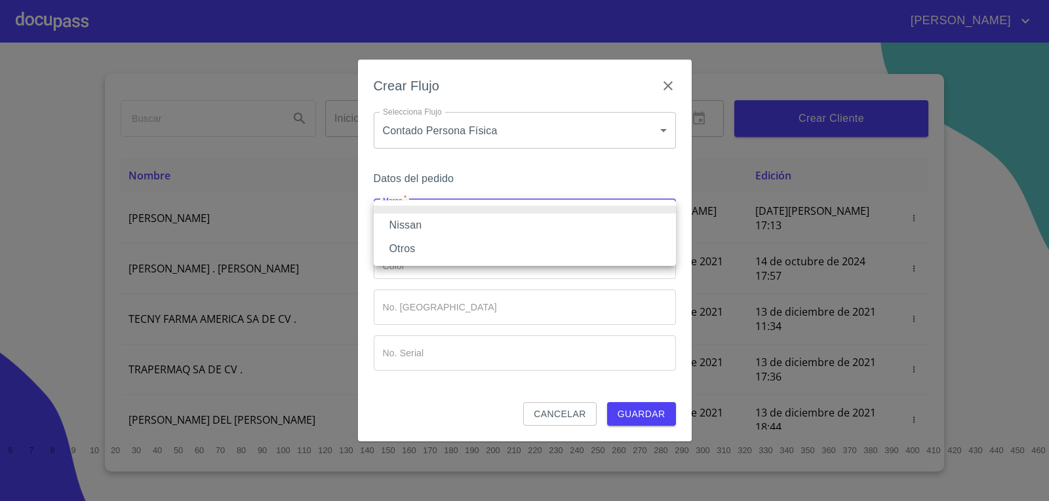
click at [503, 232] on li "Nissan" at bounding box center [525, 226] width 302 height 24
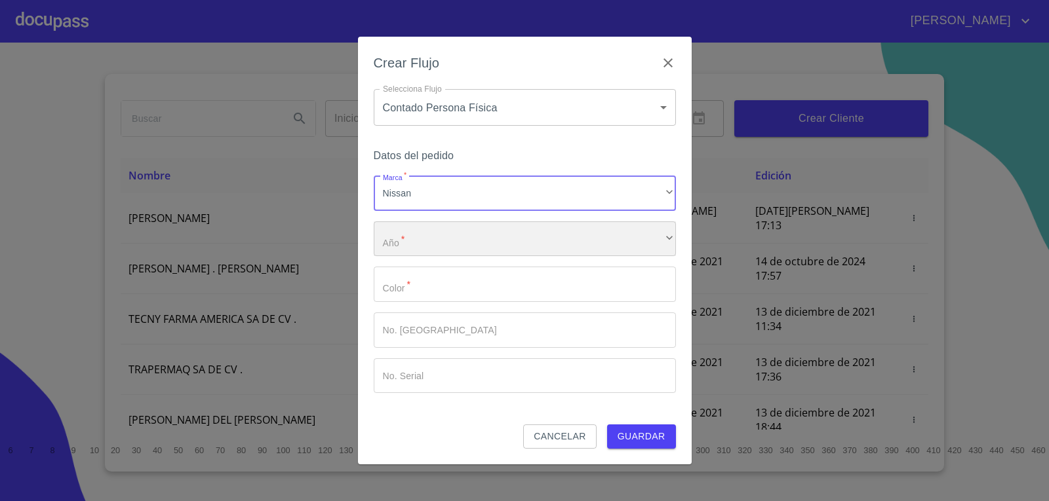
click at [501, 249] on div "​" at bounding box center [525, 239] width 302 height 35
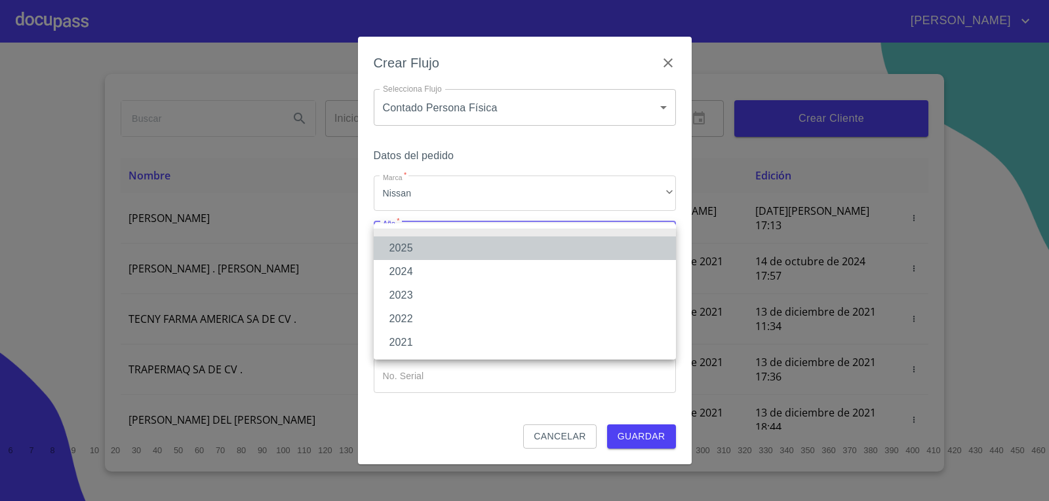
click at [486, 256] on li "2025" at bounding box center [525, 249] width 302 height 24
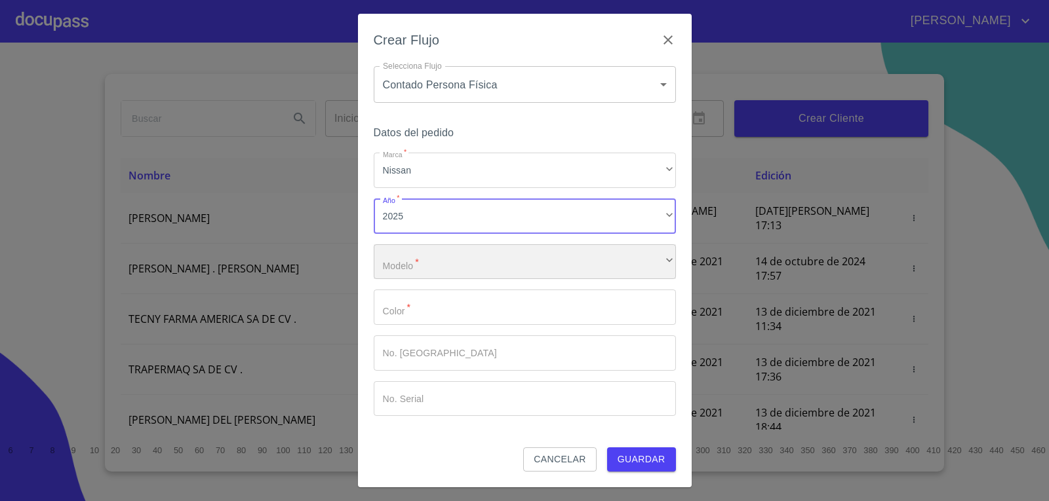
click at [485, 266] on div "​" at bounding box center [525, 261] width 302 height 35
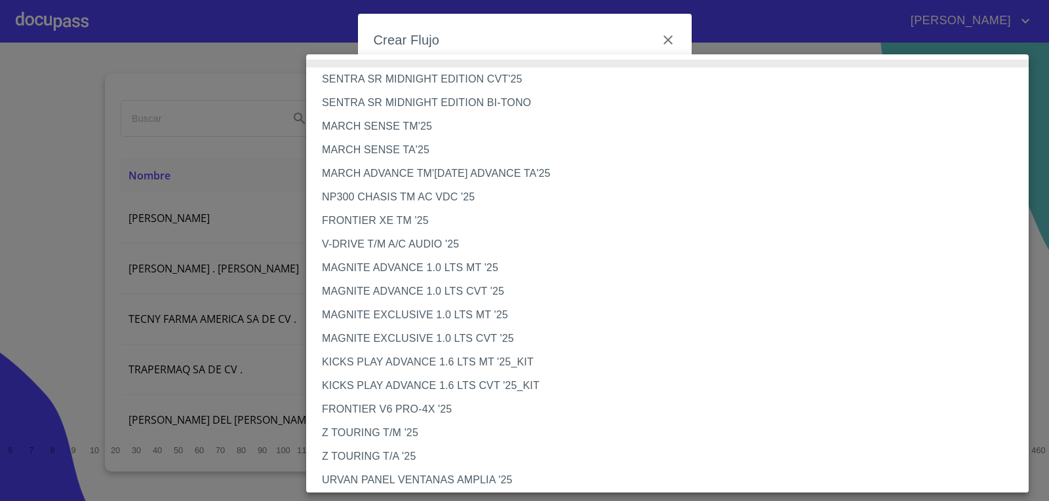
scroll to position [66, 0]
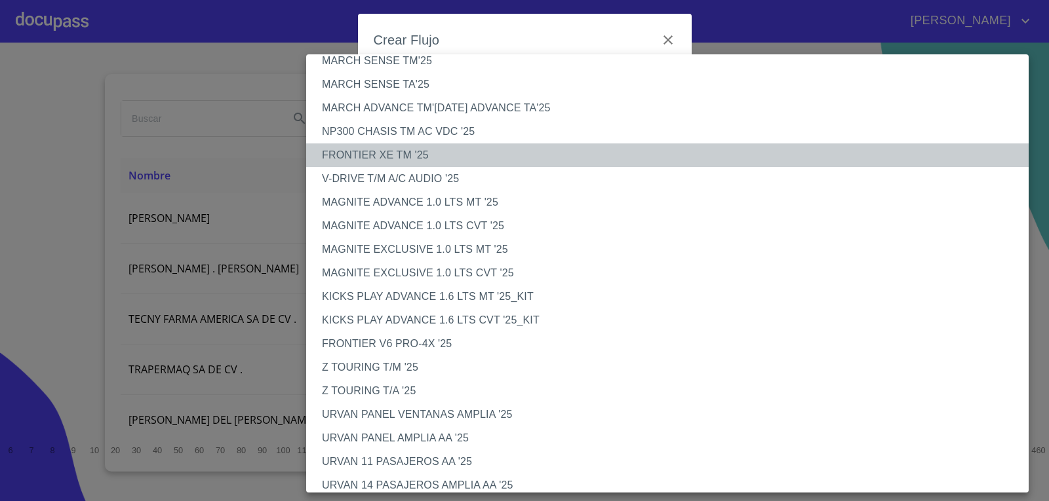
click at [425, 147] on li "FRONTIER XE TM '25" at bounding box center [672, 156] width 732 height 24
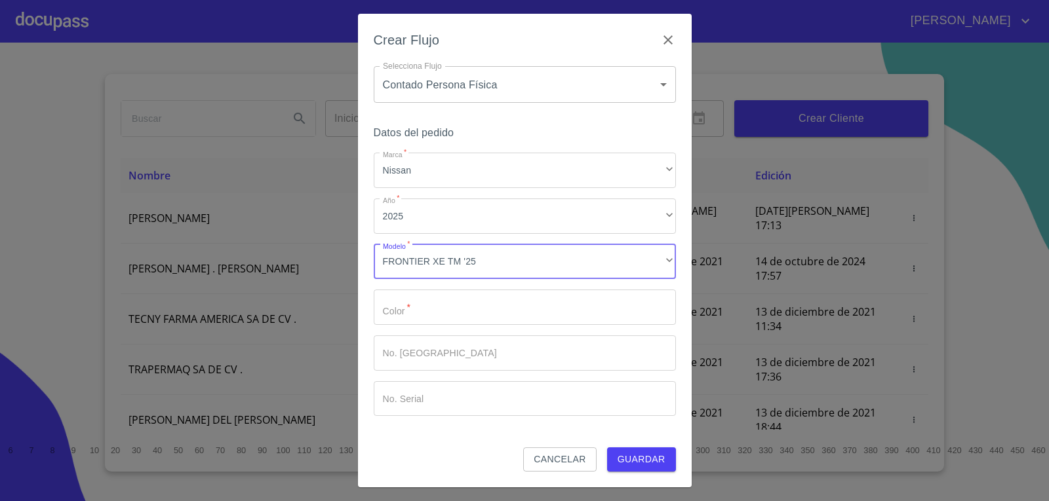
click at [440, 315] on input "Marca   *" at bounding box center [525, 307] width 302 height 35
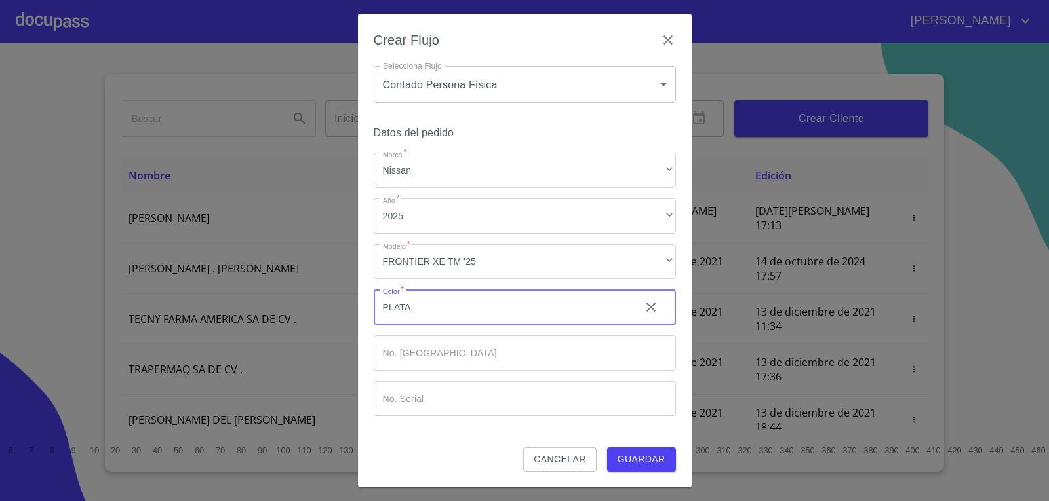
type input "PLATA"
click at [593, 273] on div "FRONTIER XE TM '25" at bounding box center [525, 261] width 302 height 35
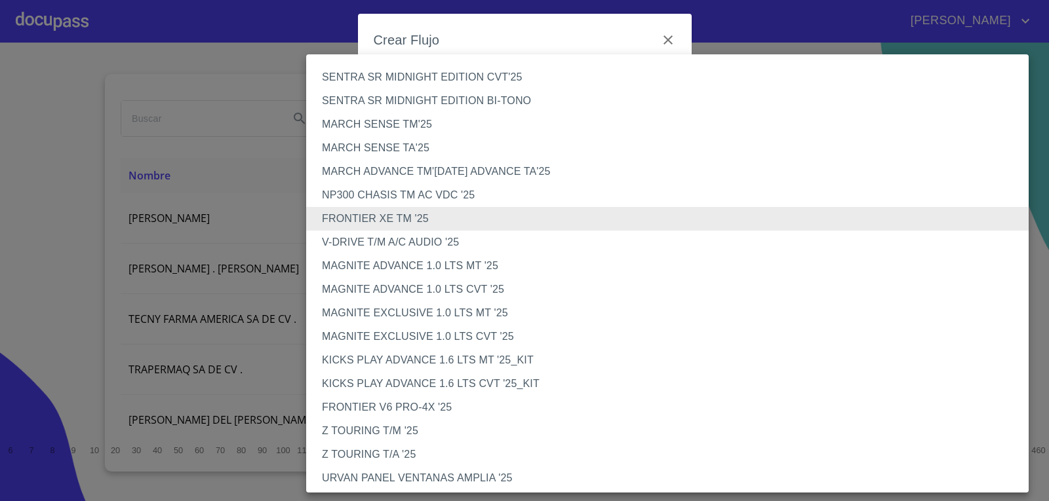
scroll to position [0, 0]
click at [383, 226] on li "FRONTIER XE TM '25" at bounding box center [672, 221] width 732 height 24
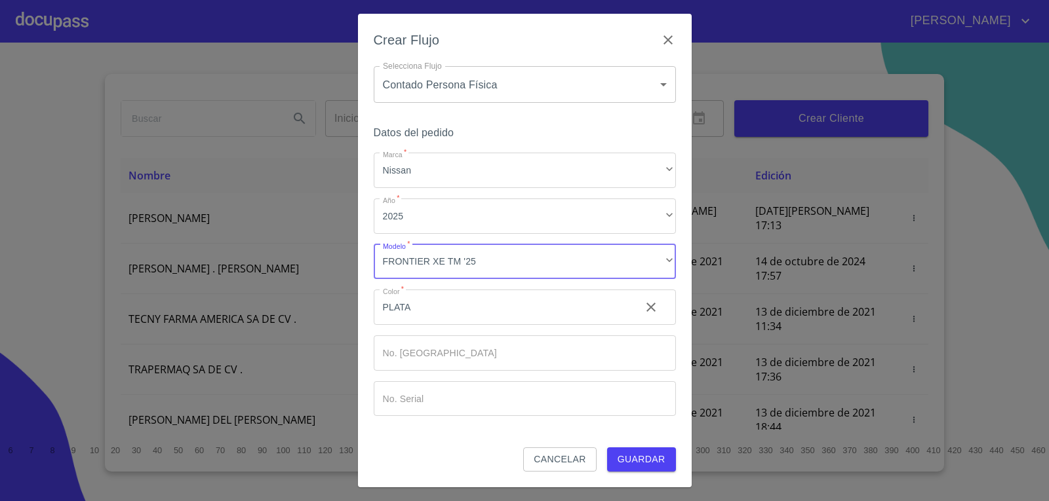
click at [476, 368] on input "Marca   *" at bounding box center [525, 353] width 302 height 35
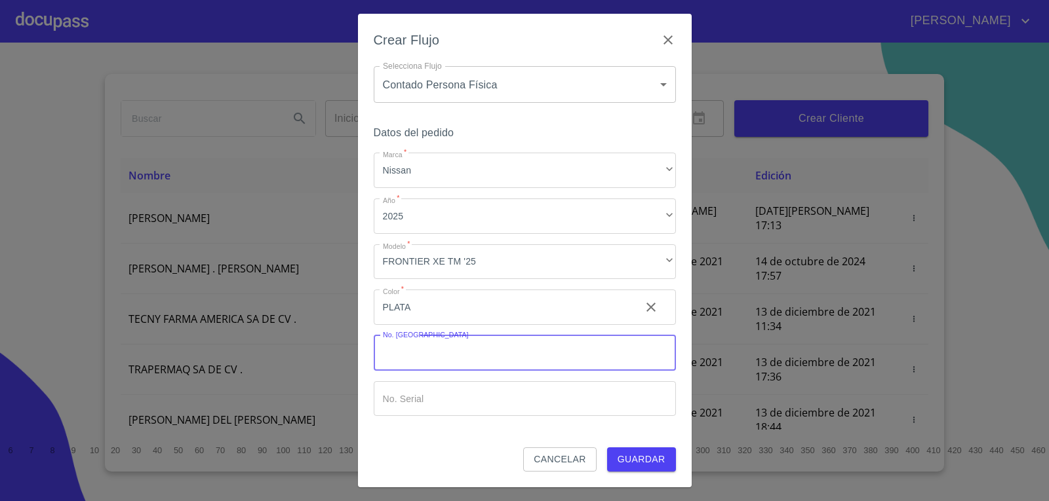
click at [620, 454] on span "Guardar" at bounding box center [641, 460] width 48 height 16
